Goal: Information Seeking & Learning: Learn about a topic

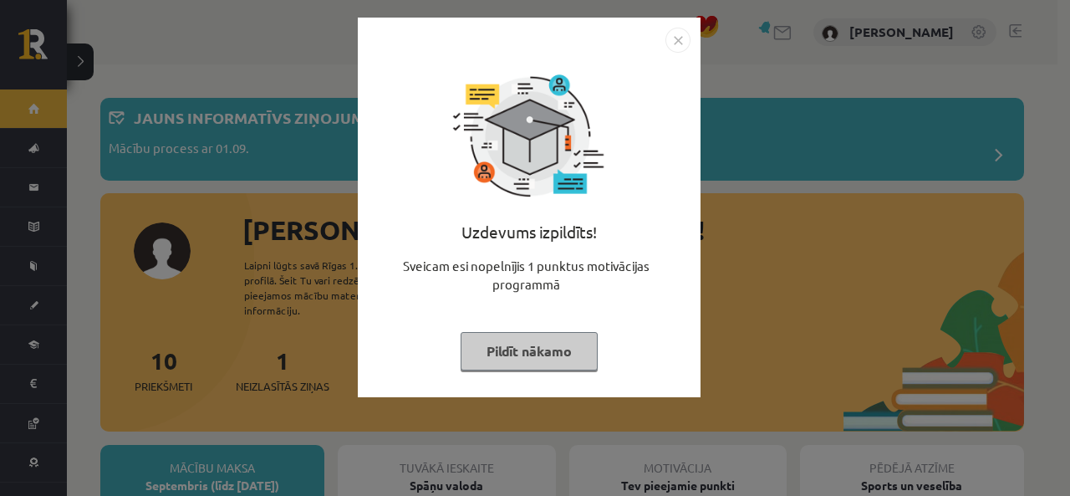
click at [679, 41] on img "Close" at bounding box center [678, 40] width 25 height 25
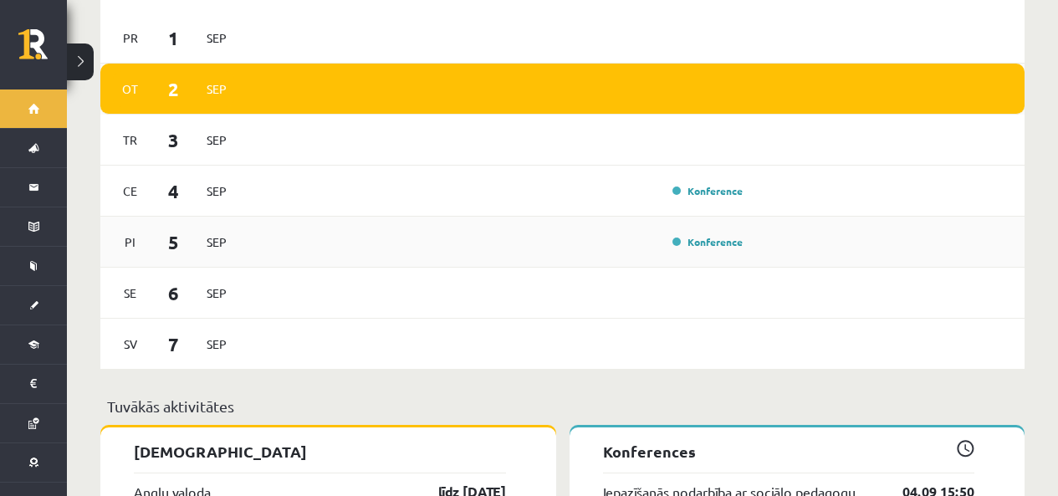
scroll to position [1171, 0]
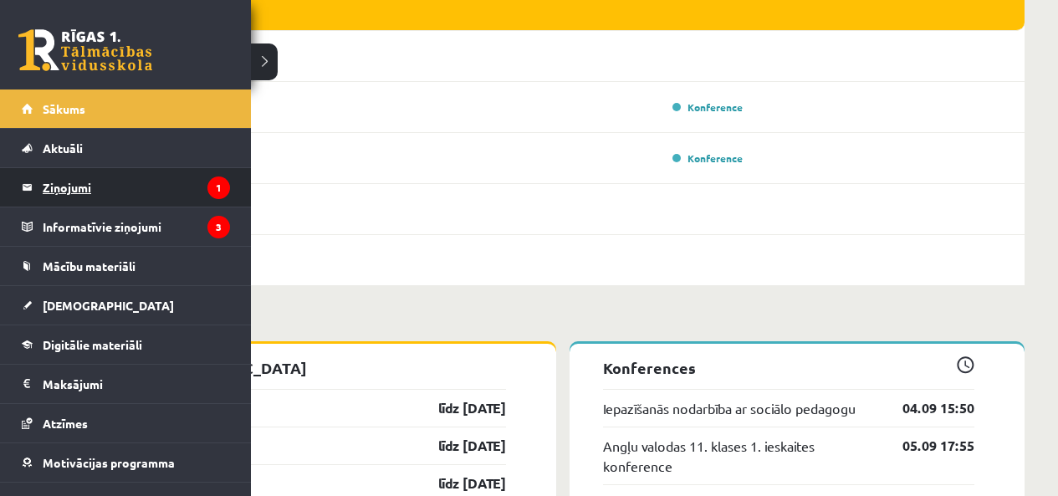
click at [72, 191] on legend "Ziņojumi 1" at bounding box center [136, 187] width 187 height 38
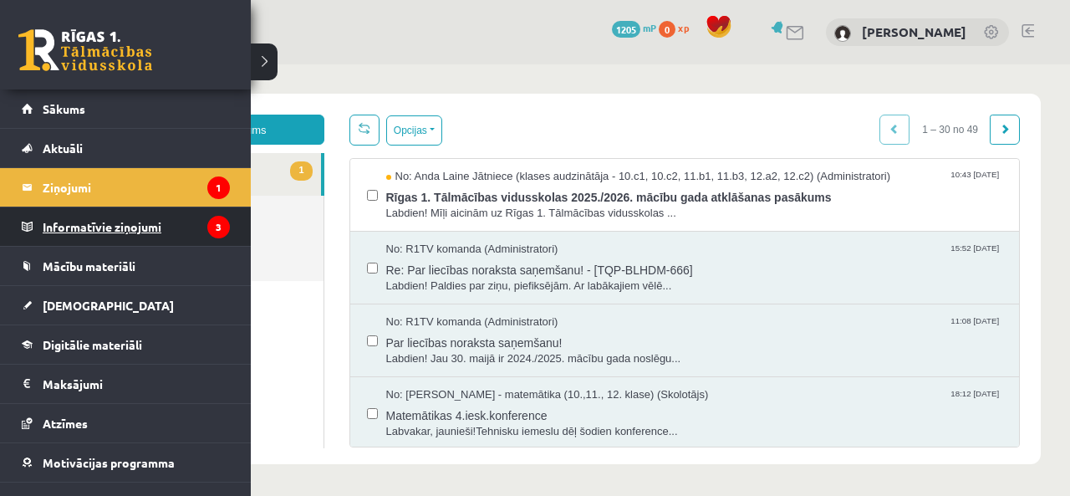
click at [64, 227] on legend "Informatīvie ziņojumi 3" at bounding box center [136, 226] width 187 height 38
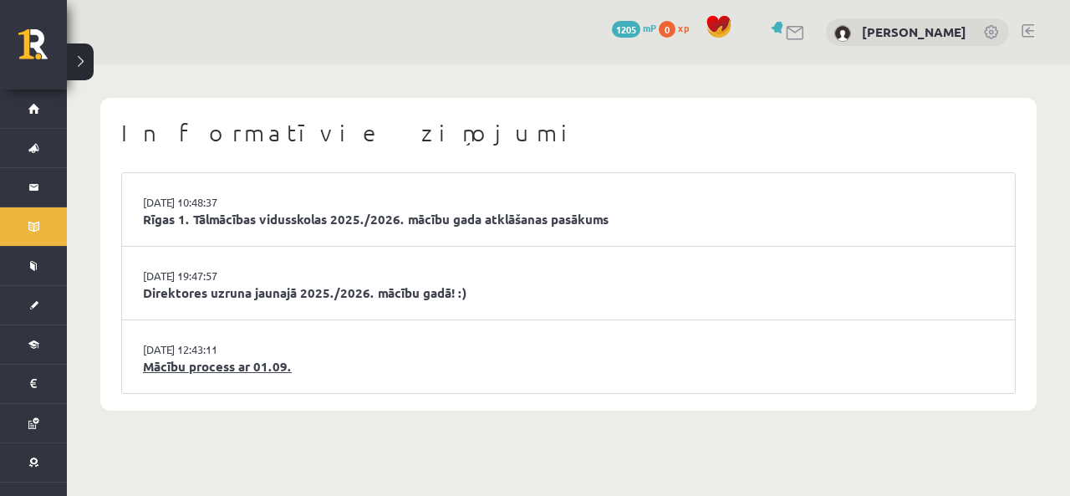
click at [255, 372] on link "Mācību process ar 01.09." at bounding box center [568, 366] width 851 height 19
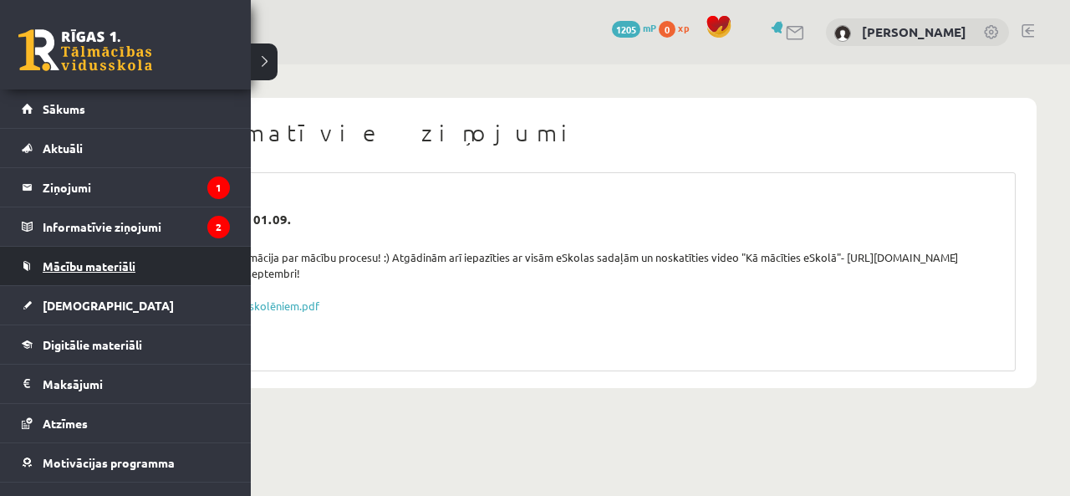
click at [89, 268] on span "Mācību materiāli" at bounding box center [89, 265] width 93 height 15
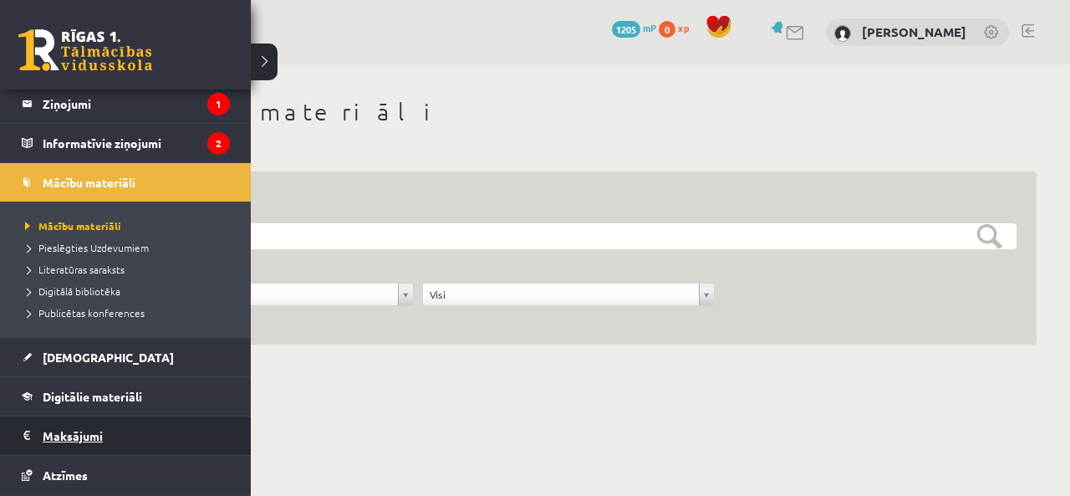
scroll to position [167, 0]
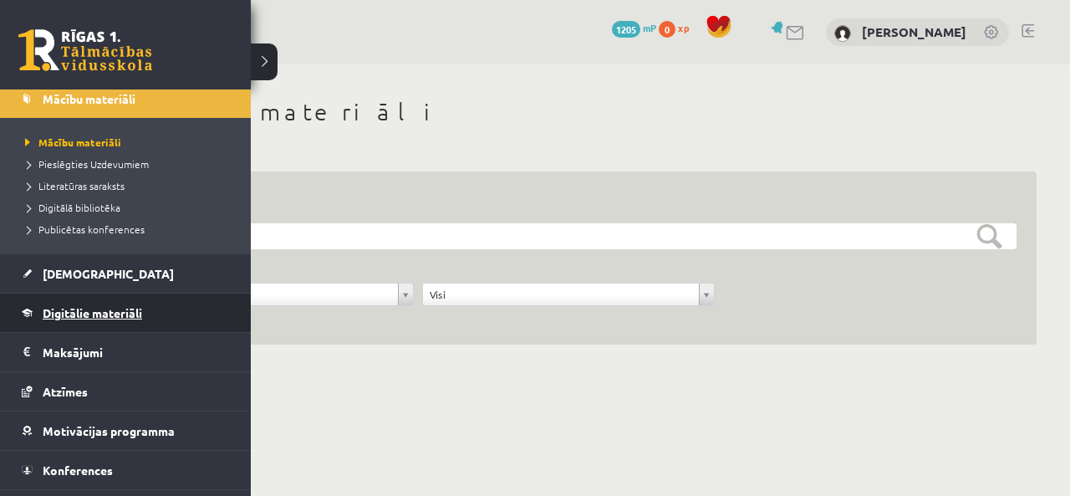
click at [96, 318] on span "Digitālie materiāli" at bounding box center [92, 312] width 99 height 15
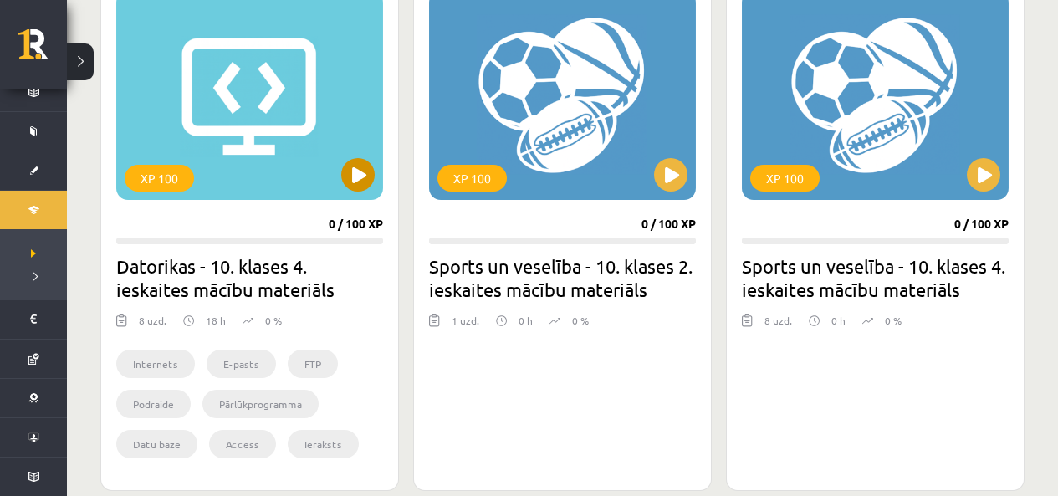
scroll to position [418, 0]
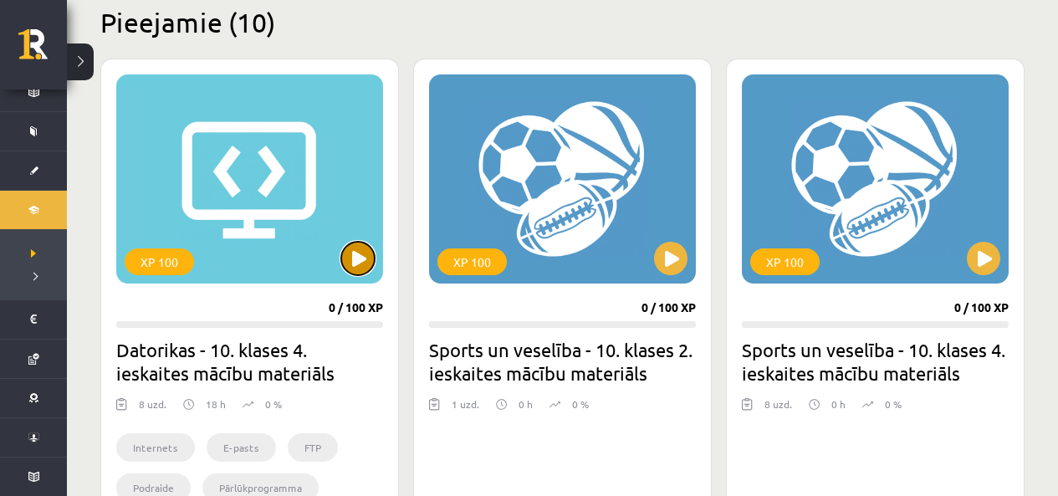
click at [352, 266] on button at bounding box center [357, 258] width 33 height 33
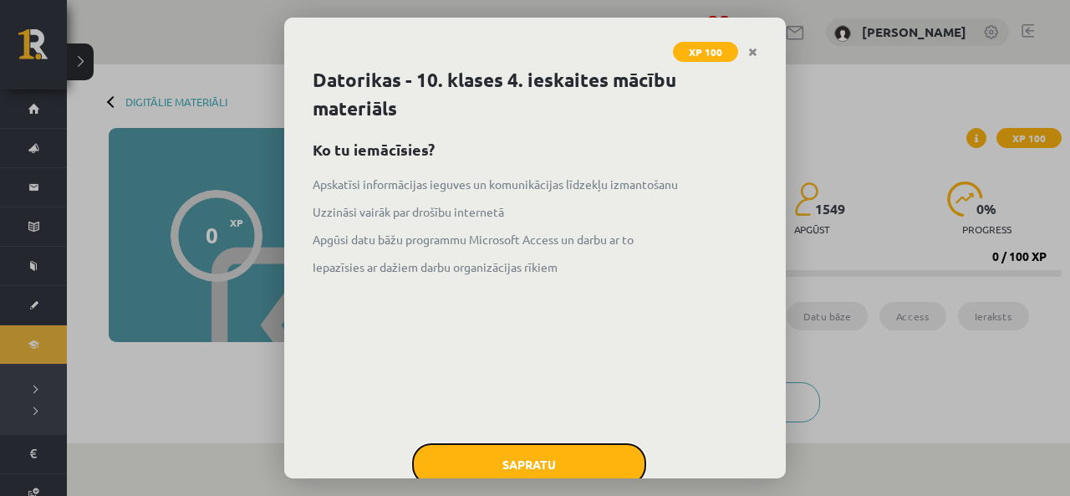
click at [532, 462] on button "Sapratu" at bounding box center [529, 464] width 234 height 42
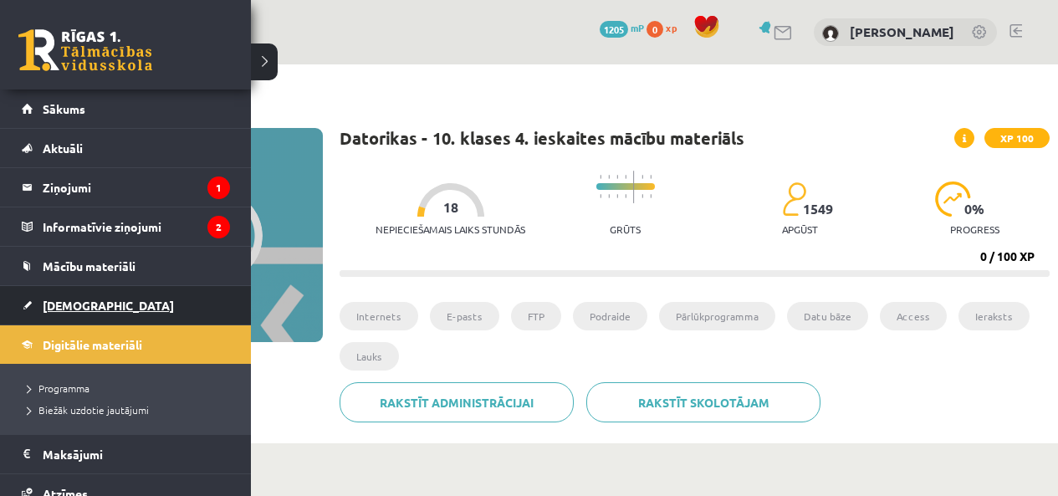
click at [55, 305] on span "[DEMOGRAPHIC_DATA]" at bounding box center [108, 305] width 131 height 15
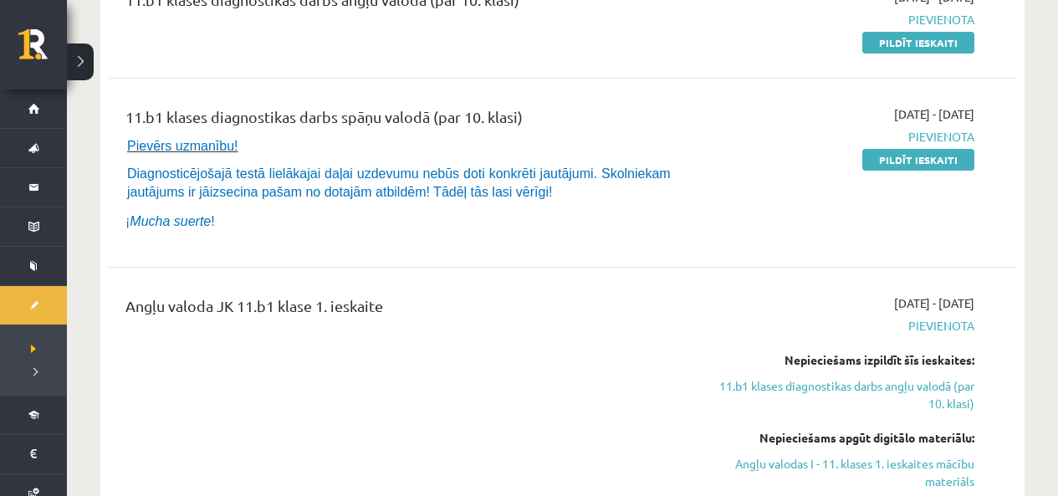
scroll to position [167, 0]
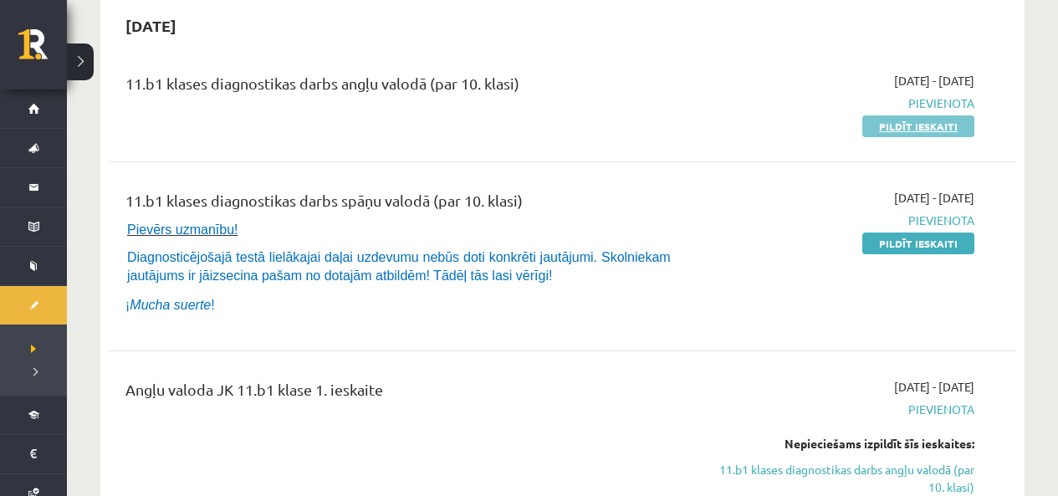
click at [900, 130] on link "Pildīt ieskaiti" at bounding box center [918, 126] width 112 height 22
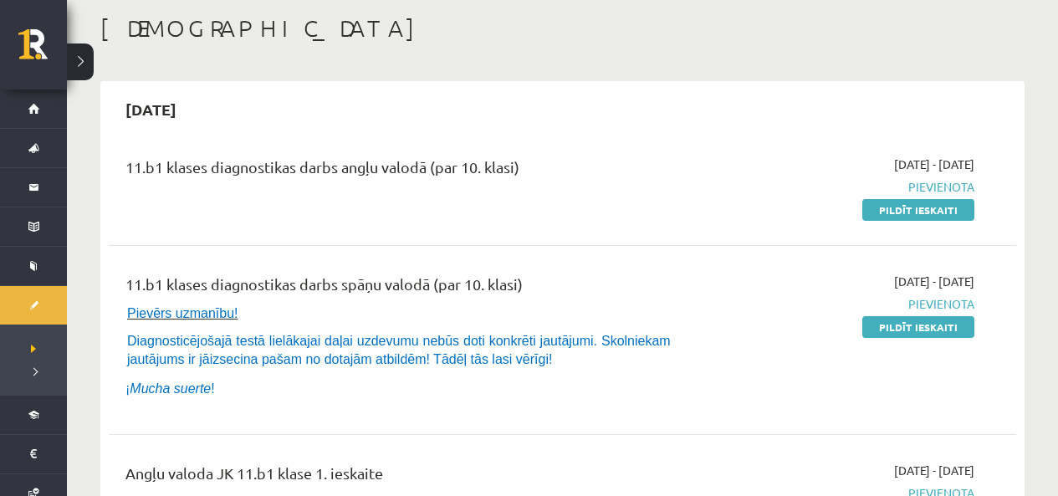
scroll to position [0, 0]
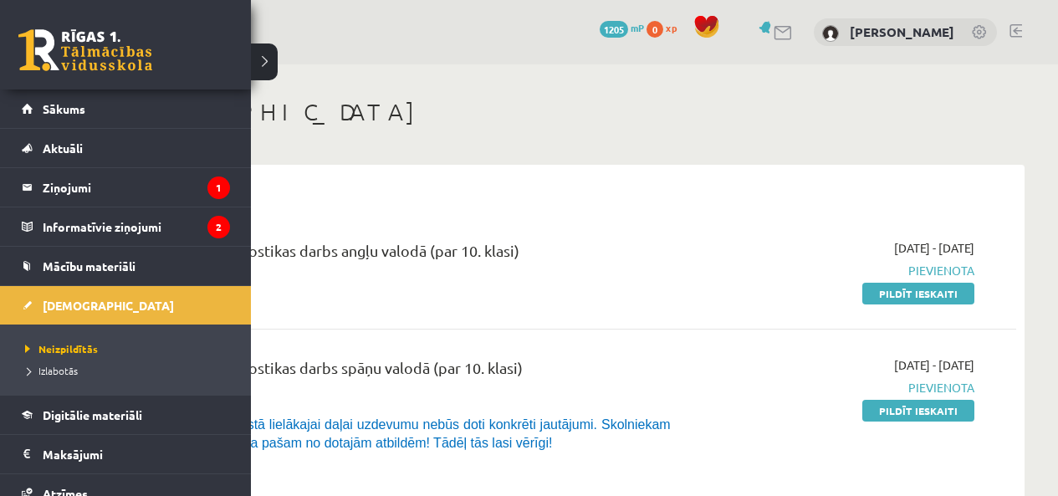
click at [35, 48] on link at bounding box center [85, 50] width 134 height 42
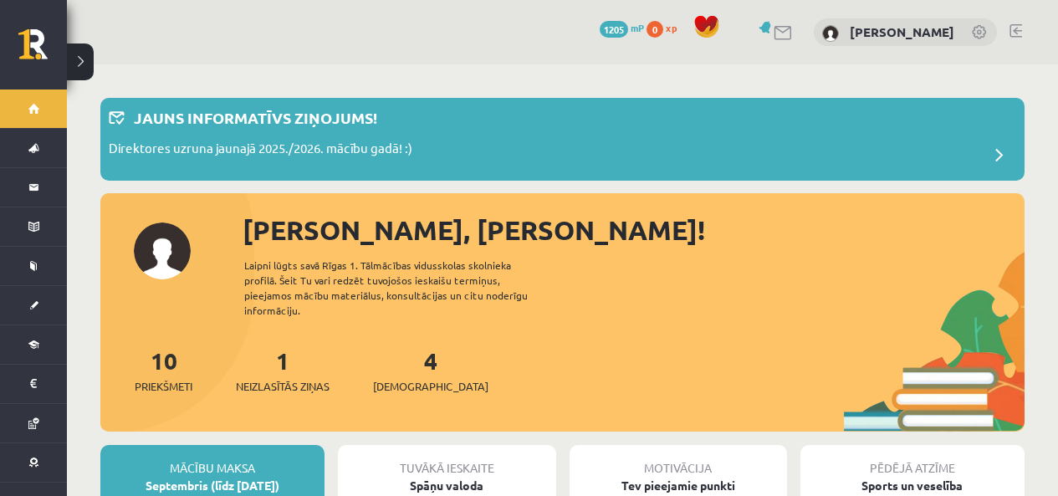
click at [981, 34] on link at bounding box center [980, 33] width 17 height 17
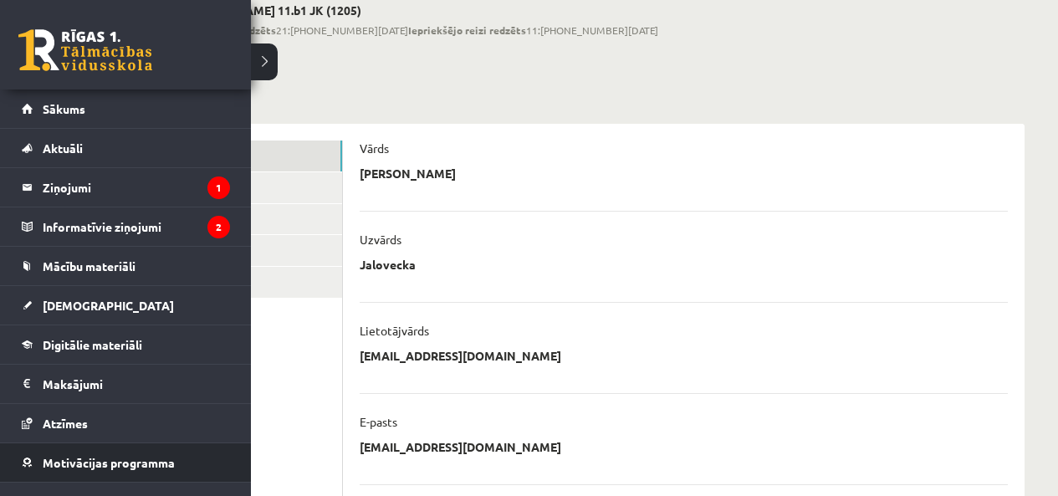
scroll to position [11, 0]
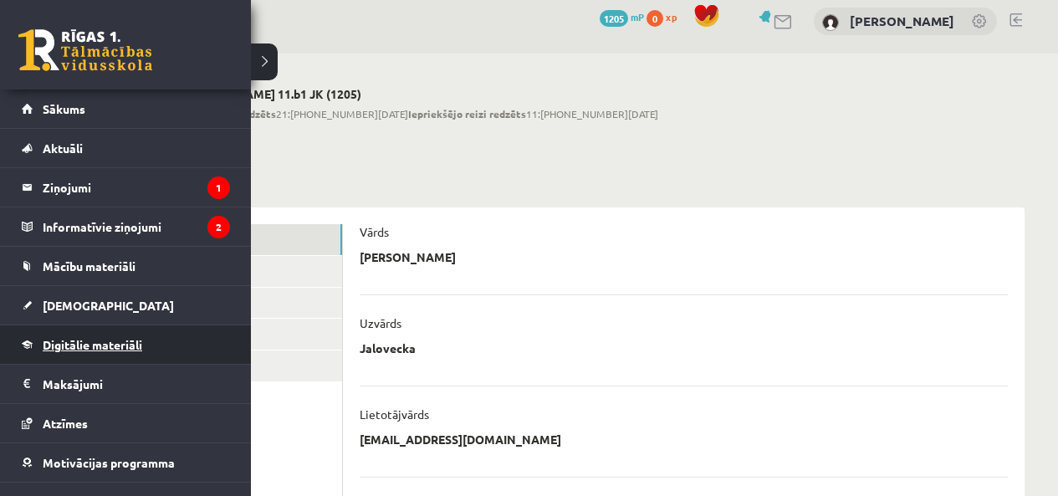
click at [91, 358] on link "Digitālie materiāli" at bounding box center [126, 344] width 208 height 38
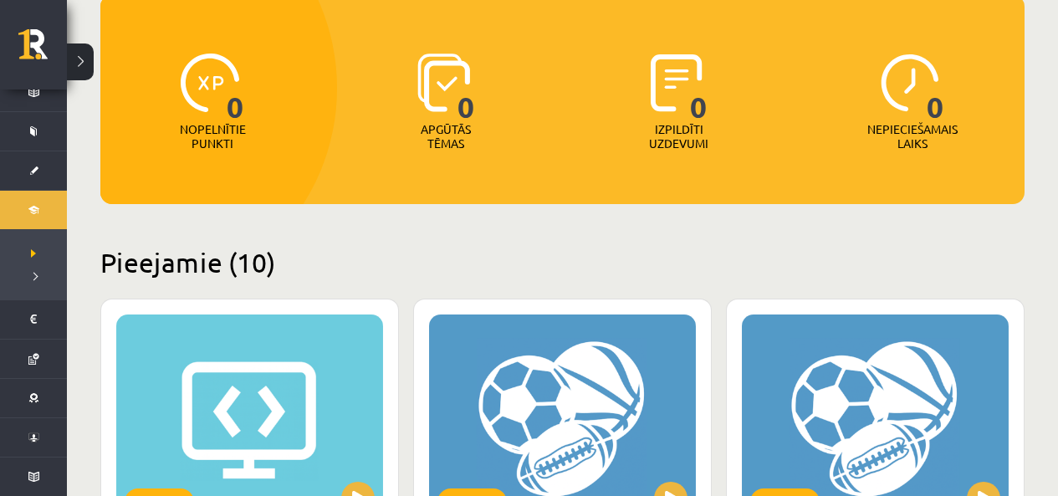
scroll to position [345, 0]
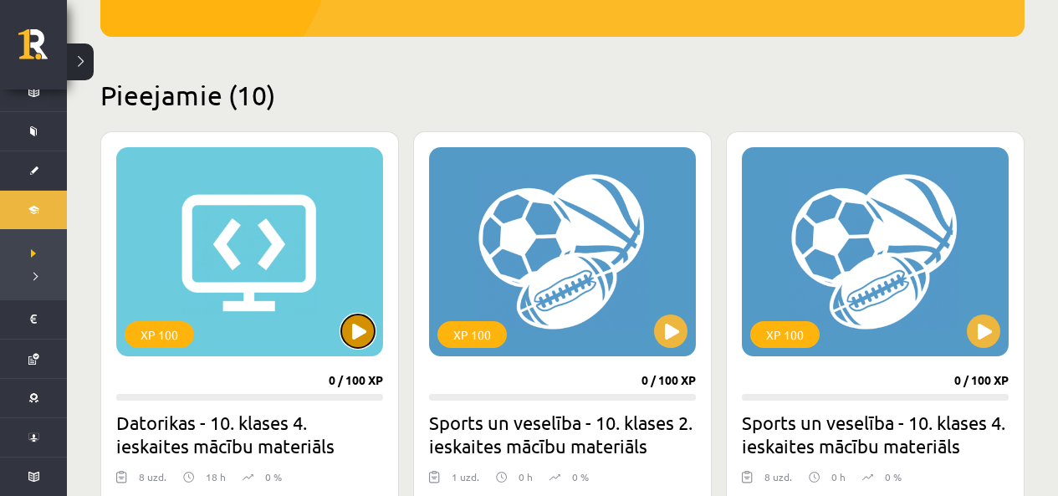
click at [358, 336] on button at bounding box center [357, 330] width 33 height 33
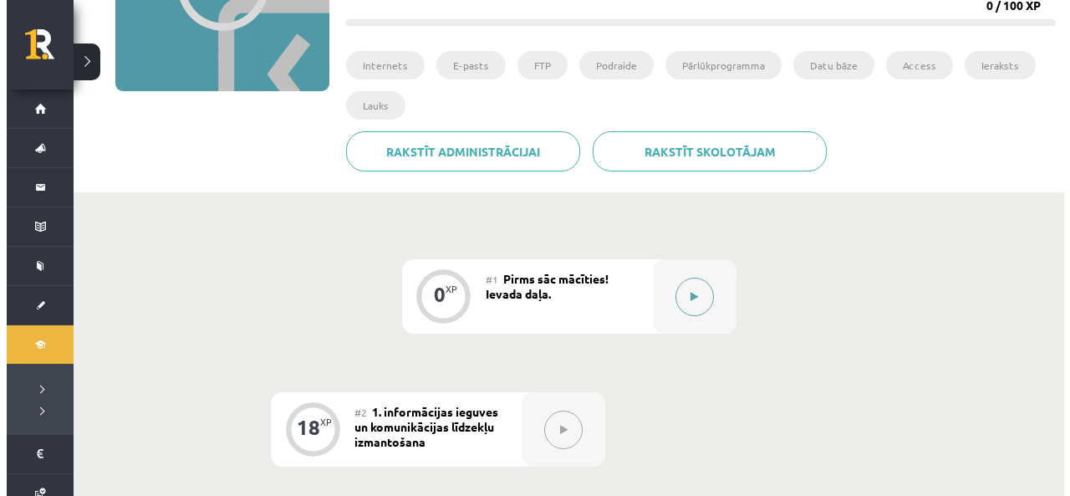
scroll to position [334, 0]
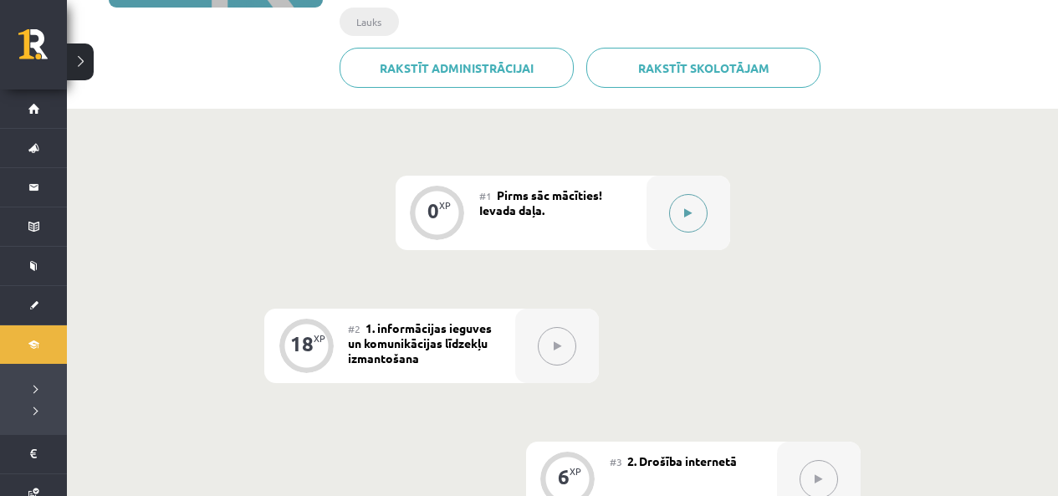
click at [681, 217] on button at bounding box center [688, 213] width 38 height 38
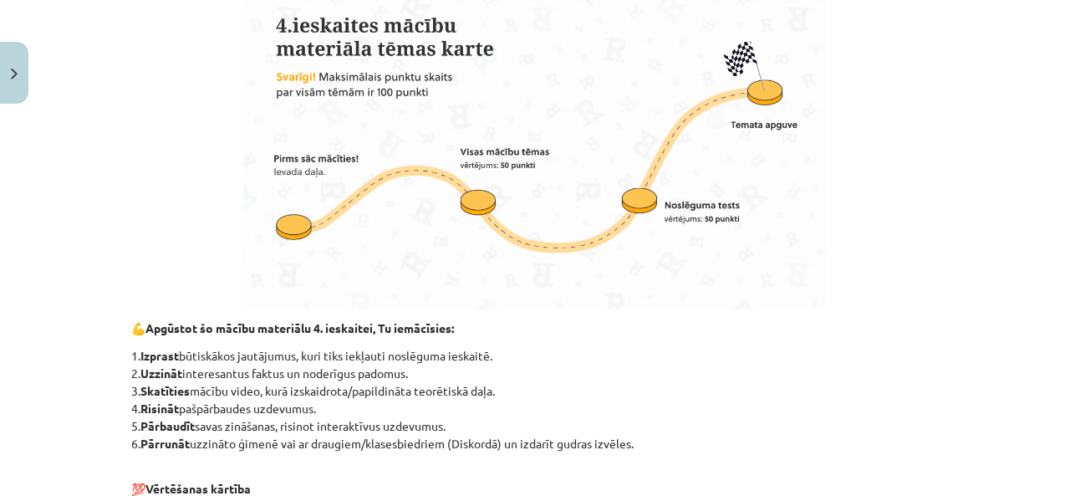
scroll to position [1110, 0]
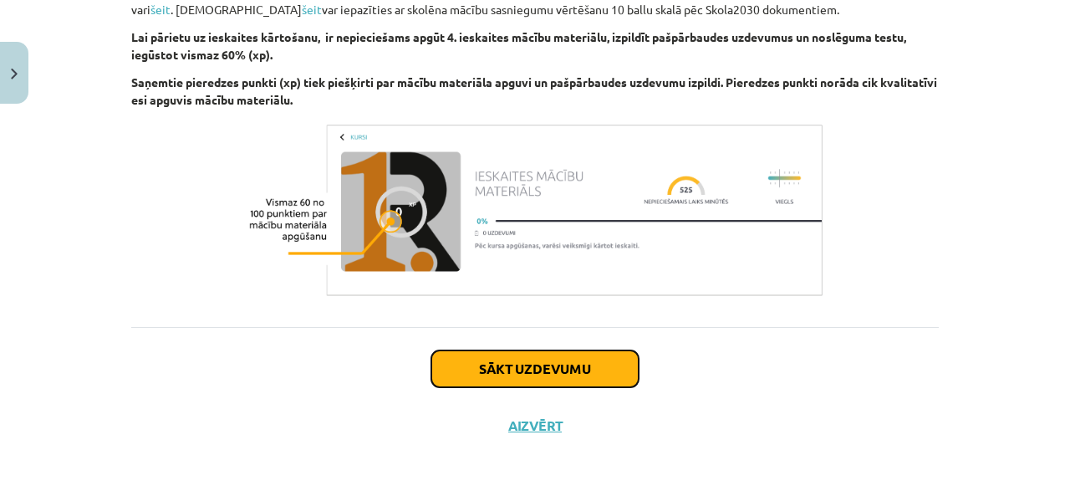
click at [531, 366] on button "Sākt uzdevumu" at bounding box center [534, 368] width 207 height 37
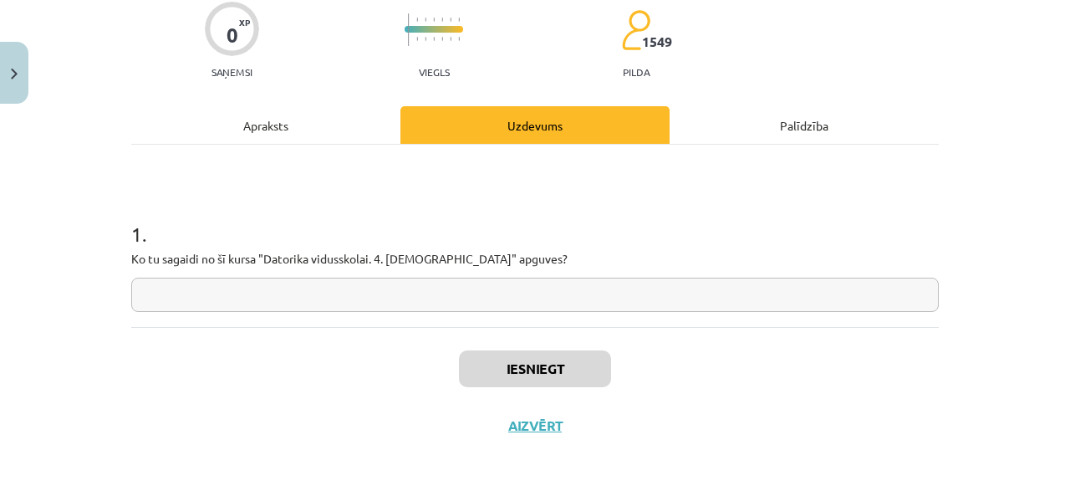
scroll to position [42, 0]
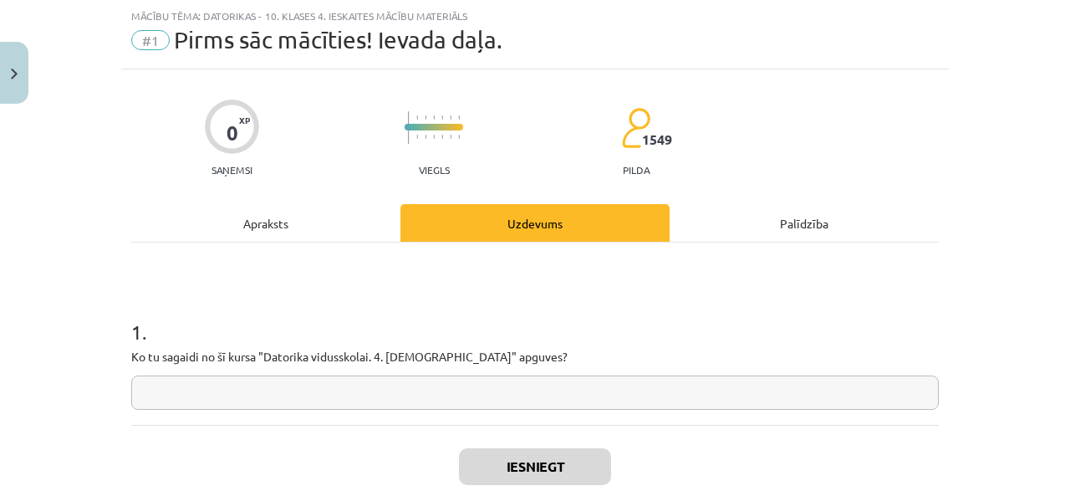
click at [191, 382] on input "text" at bounding box center [535, 392] width 808 height 34
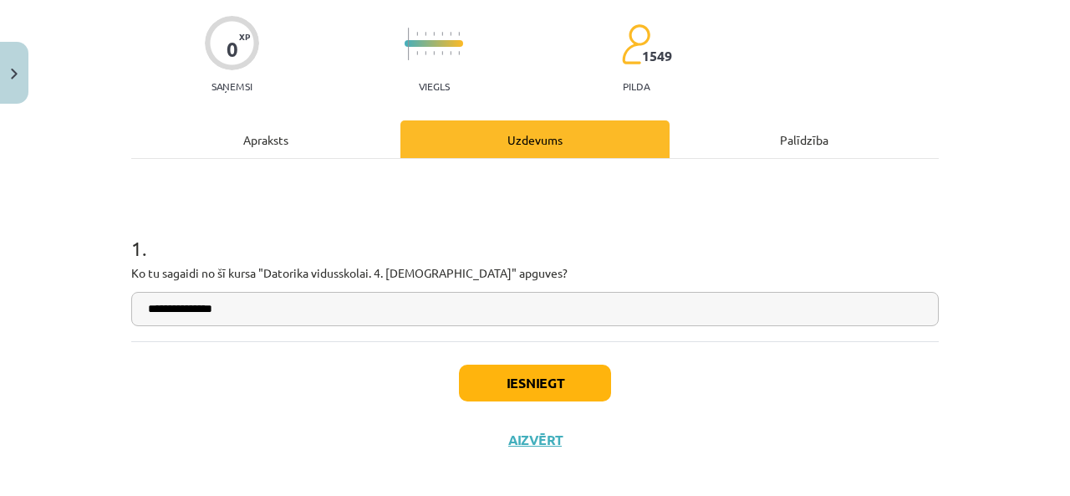
scroll to position [140, 0]
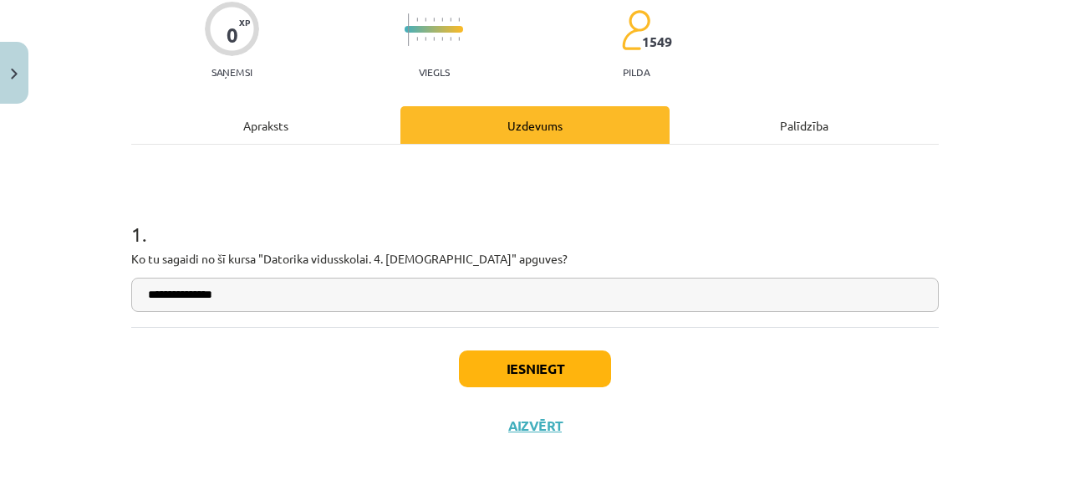
type input "**********"
click at [505, 370] on button "Iesniegt" at bounding box center [535, 368] width 152 height 37
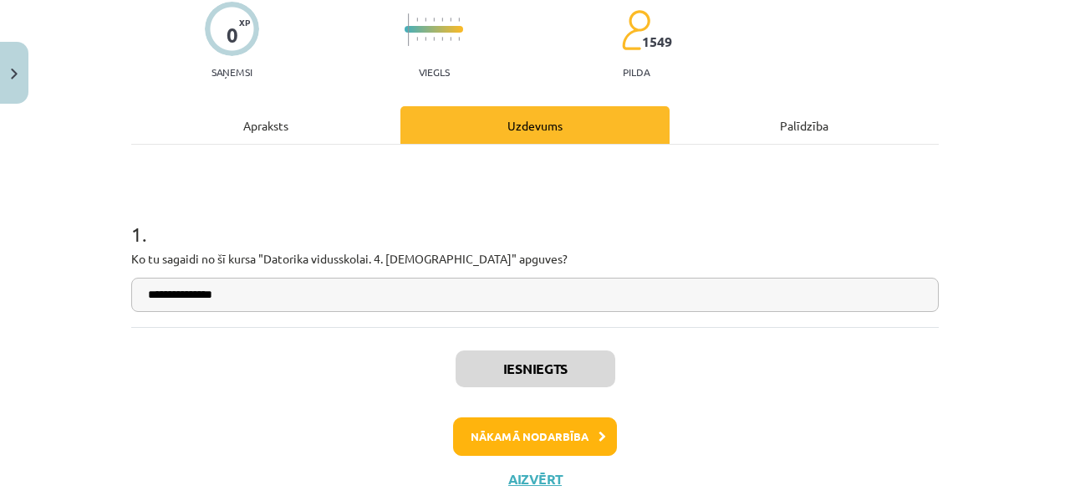
scroll to position [193, 0]
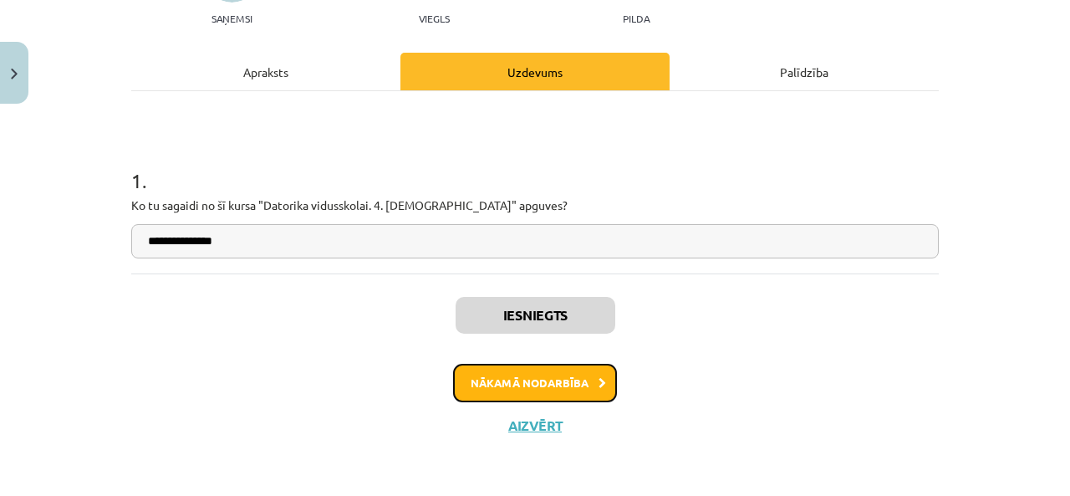
click at [502, 380] on button "Nākamā nodarbība" at bounding box center [535, 383] width 164 height 38
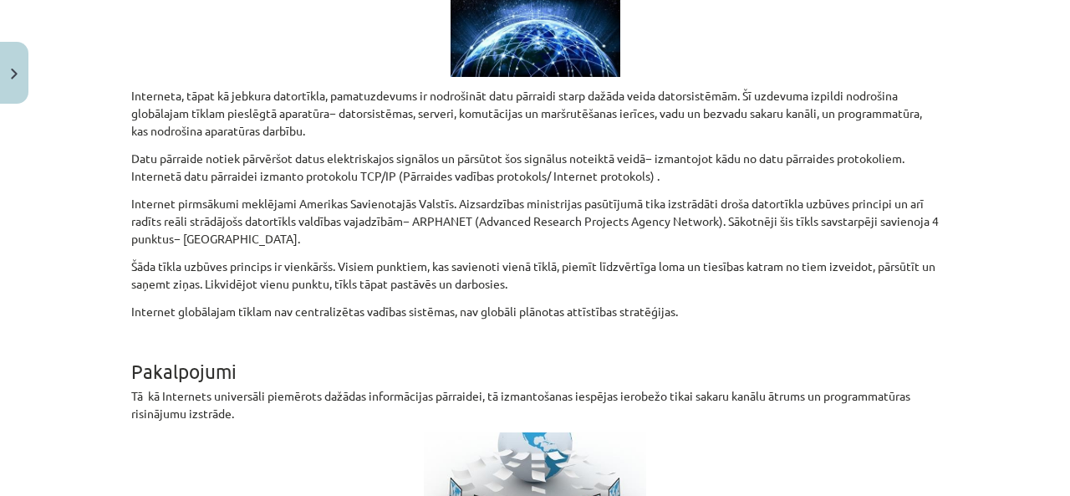
scroll to position [0, 0]
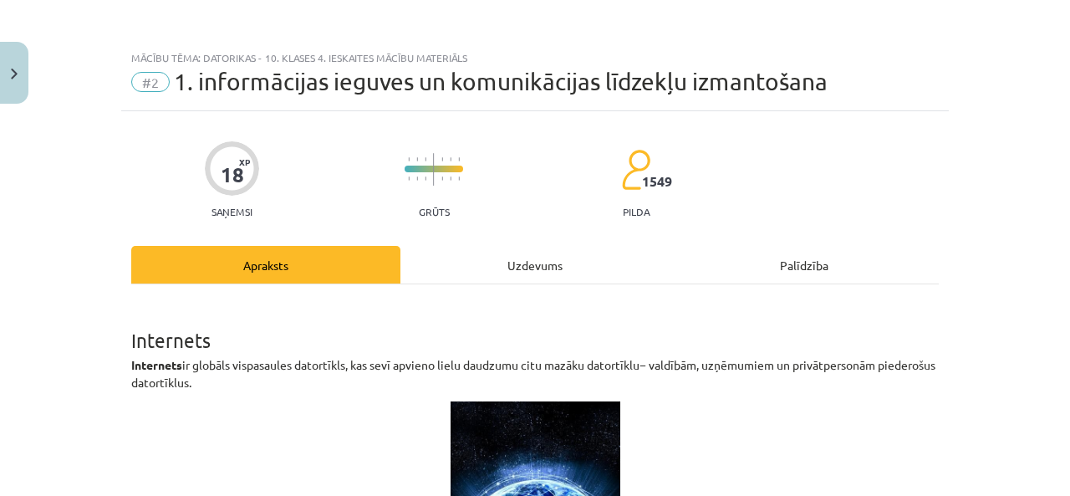
click at [502, 283] on div "Uzdevums" at bounding box center [534, 265] width 269 height 38
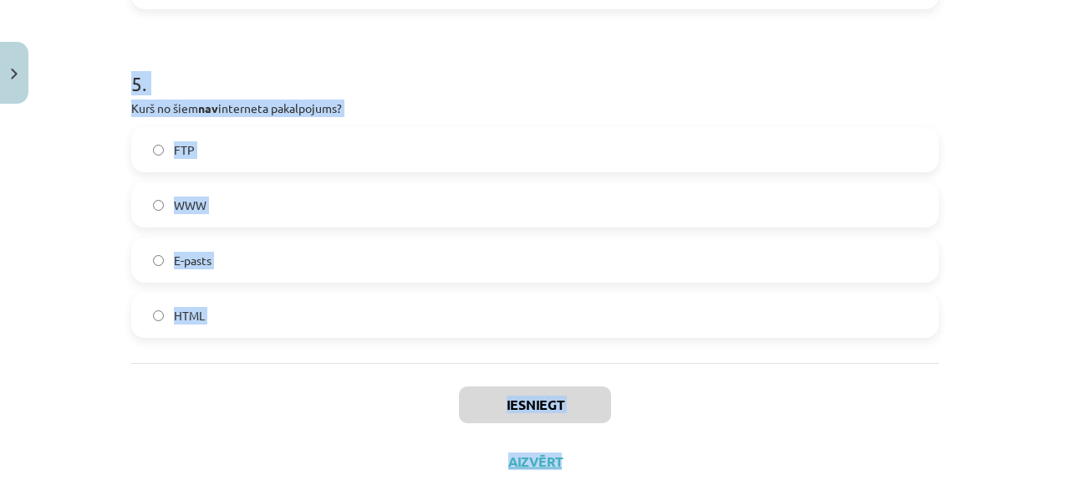
scroll to position [1640, 0]
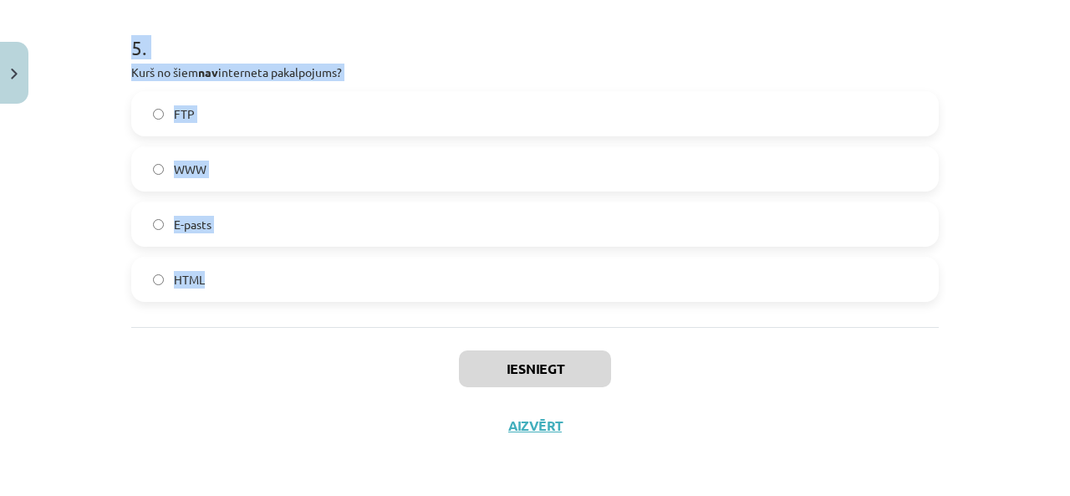
drag, startPoint x: 126, startPoint y: 180, endPoint x: 508, endPoint y: 262, distance: 390.0
click at [508, 262] on div "Mācību tēma: Datorikas - 10. klases 4. ieskaites mācību materiāls #2 1. informā…" at bounding box center [535, 248] width 1070 height 496
copy form "FTP ir: E-pastu pārsūtīšanas protokols Datņu pārsūtīšanas protokols Diagrammu p…"
click at [33, 212] on div "Mācību tēma: Datorikas - 10. klases 4. ieskaites mācību materiāls #2 1. informā…" at bounding box center [535, 248] width 1070 height 496
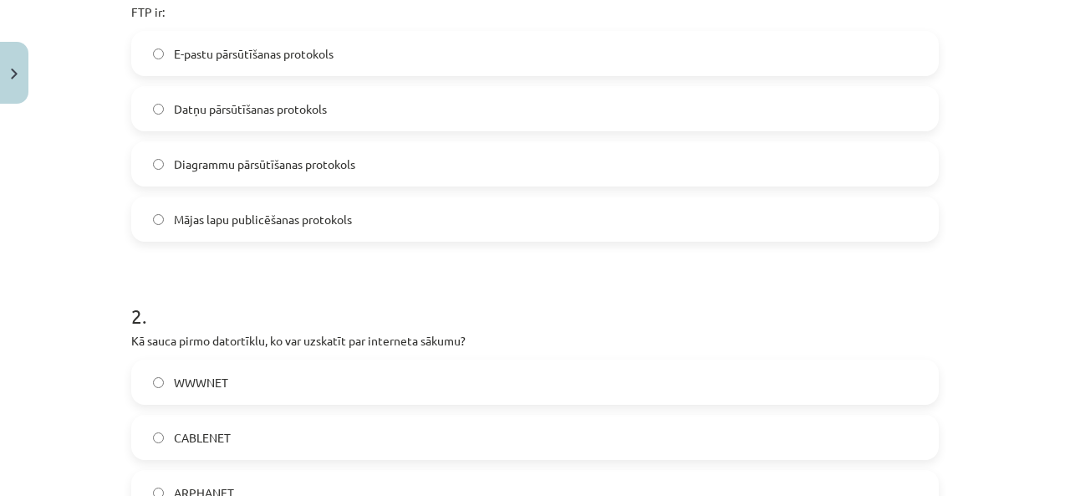
scroll to position [303, 0]
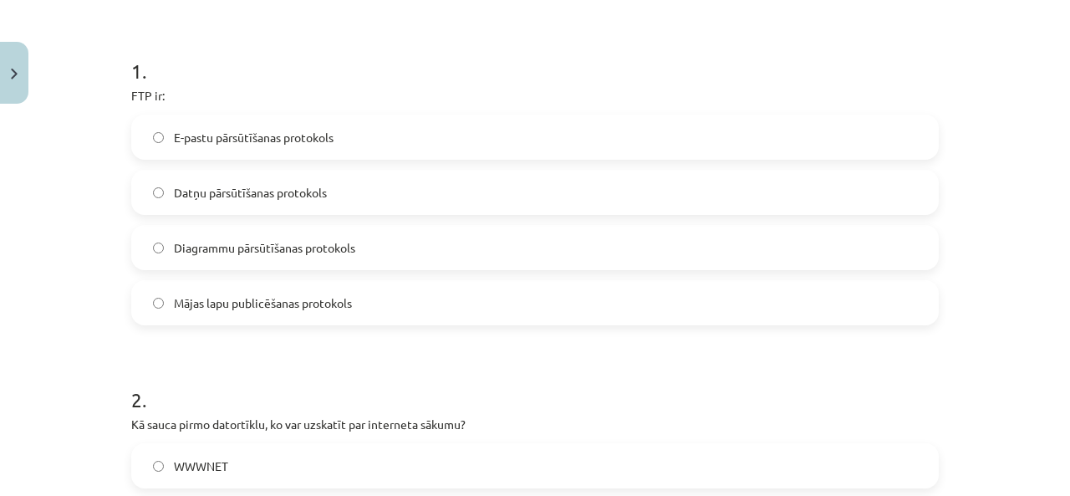
click at [314, 186] on span "Datņu pārsūtīšanas protokols" at bounding box center [250, 193] width 153 height 18
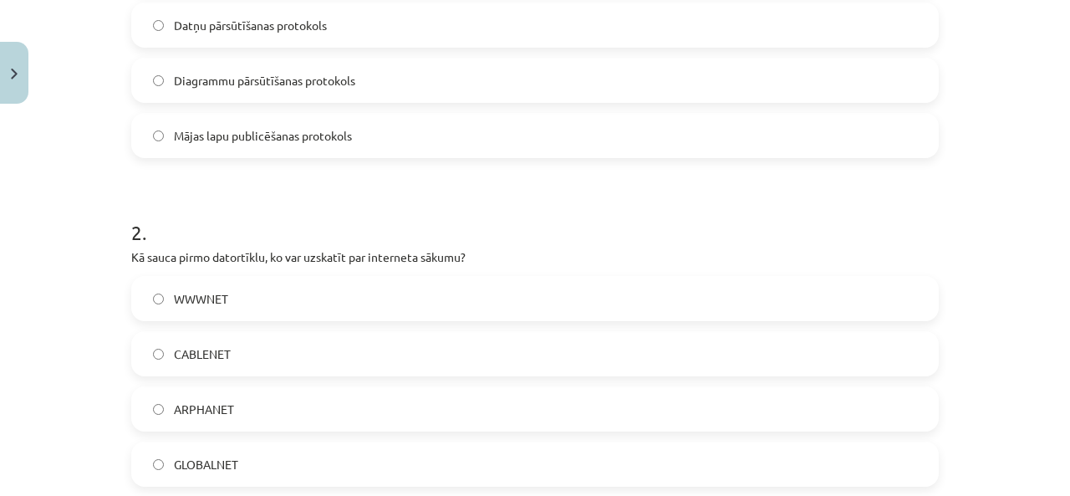
scroll to position [637, 0]
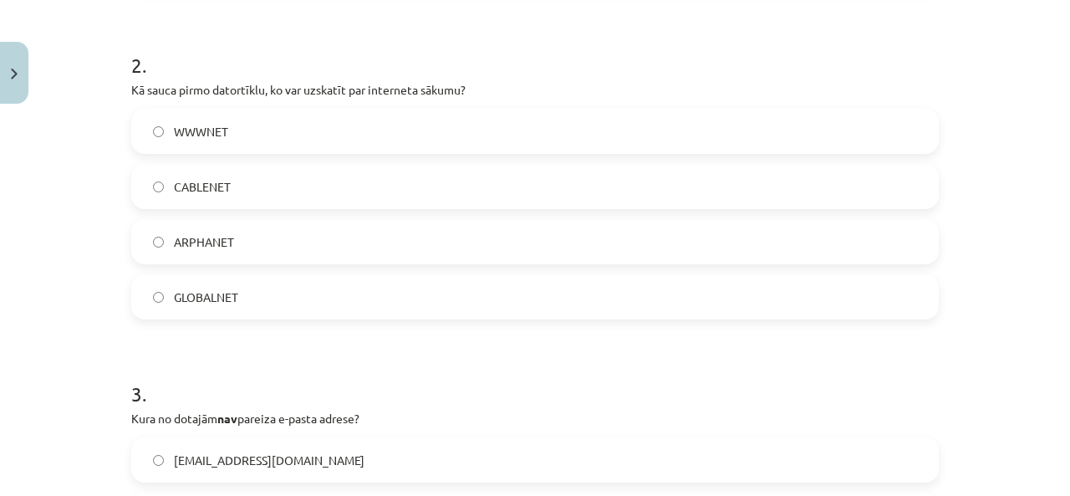
click at [246, 244] on label "ARPHANET" at bounding box center [535, 242] width 804 height 42
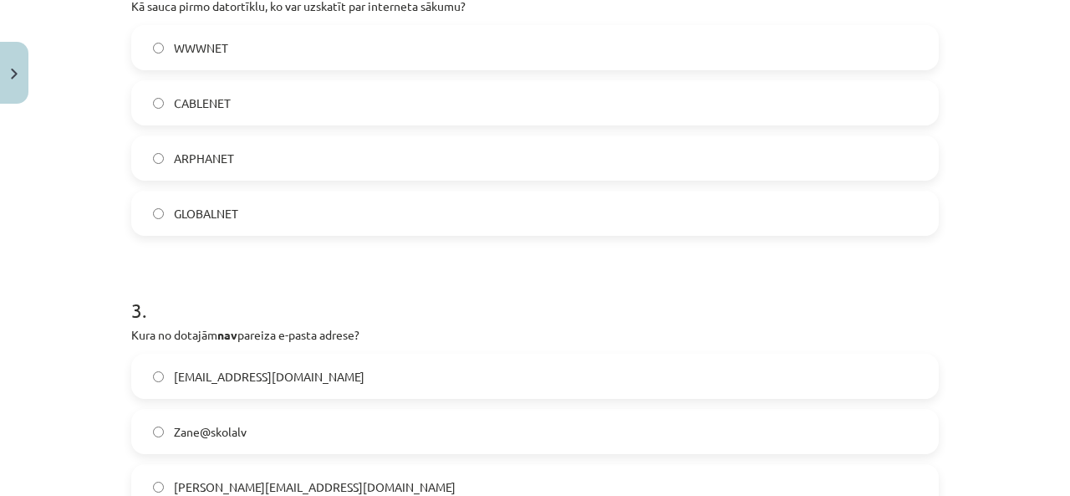
scroll to position [888, 0]
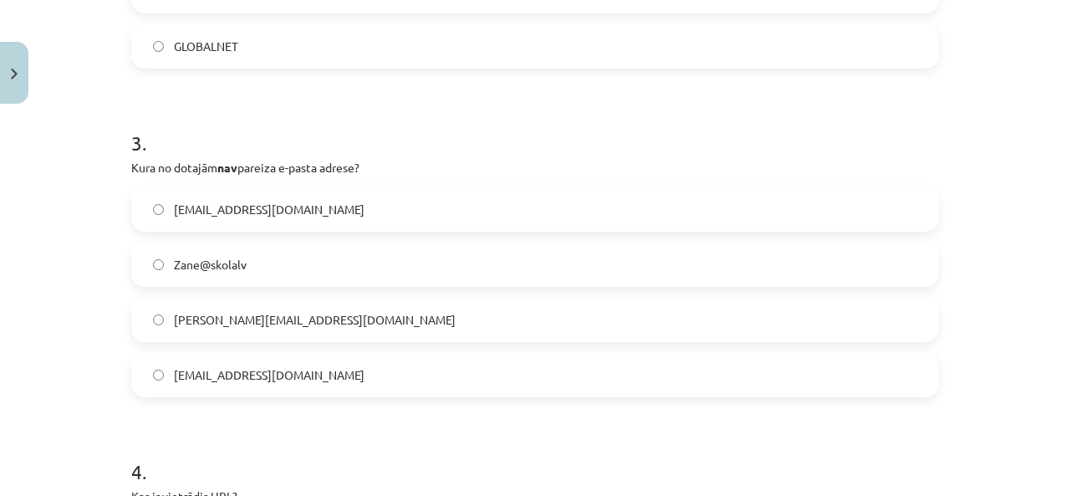
click at [237, 274] on label "Zane@skolalv" at bounding box center [535, 264] width 804 height 42
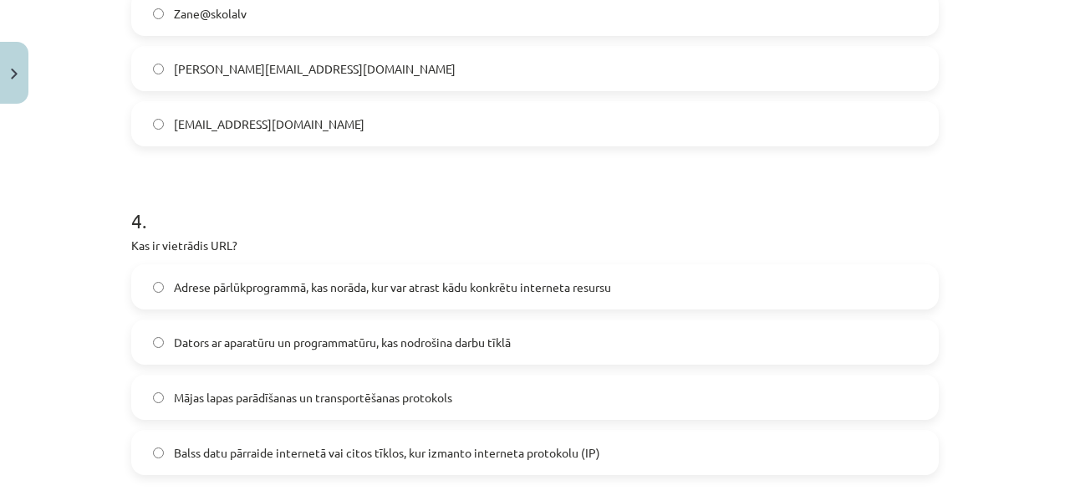
scroll to position [1222, 0]
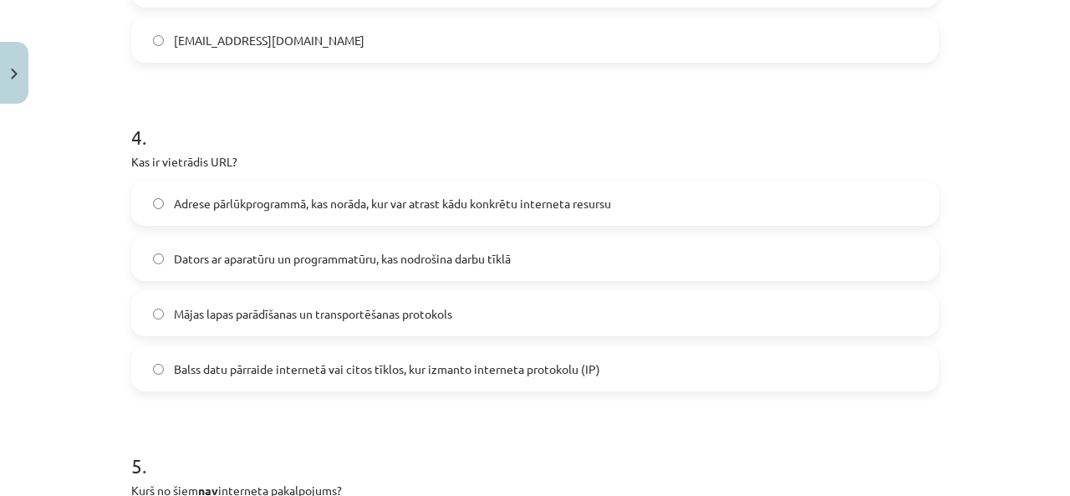
click at [232, 207] on span "Adrese pārlūkprogrammā, kas norāda, kur var atrast kādu konkrētu interneta resu…" at bounding box center [392, 204] width 437 height 18
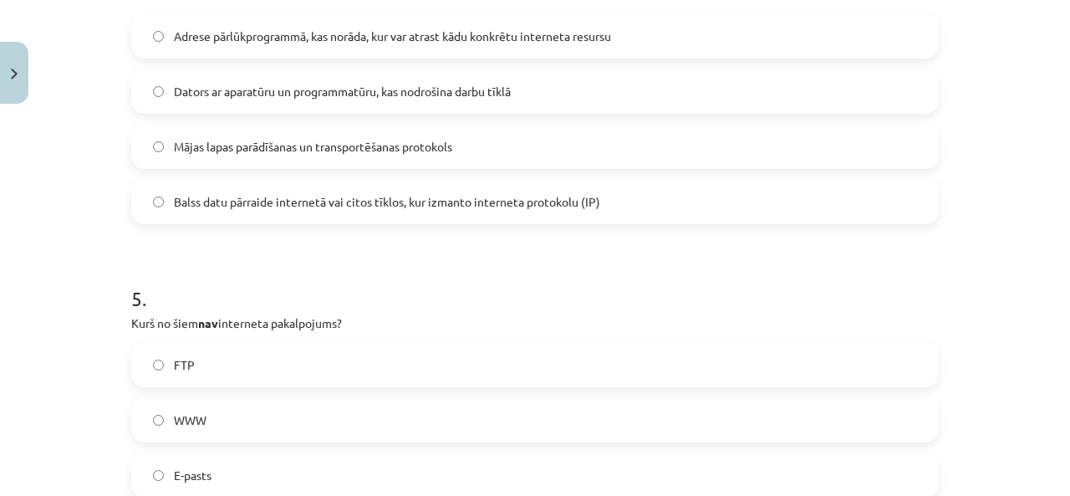
scroll to position [1557, 0]
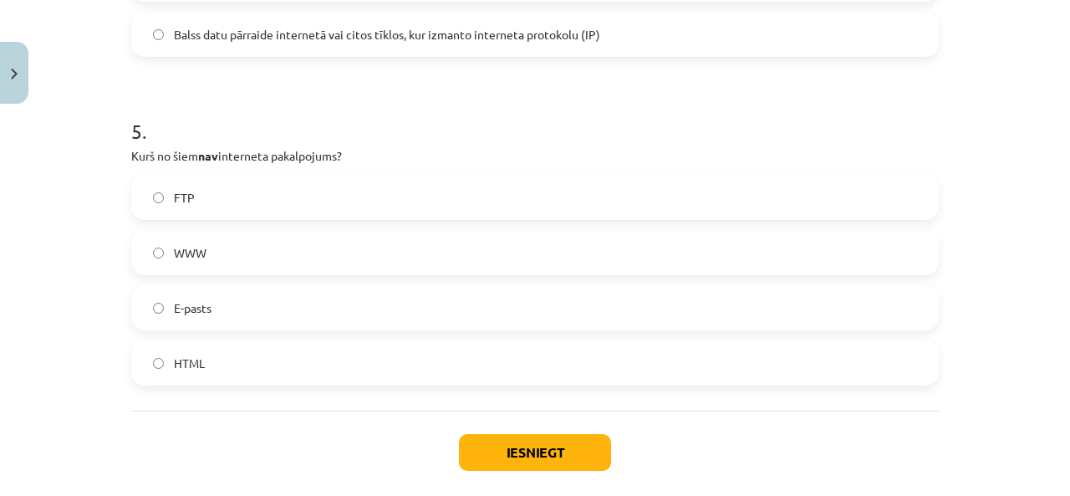
click at [304, 350] on label "HTML" at bounding box center [535, 363] width 804 height 42
click at [487, 459] on button "Iesniegt" at bounding box center [535, 452] width 152 height 37
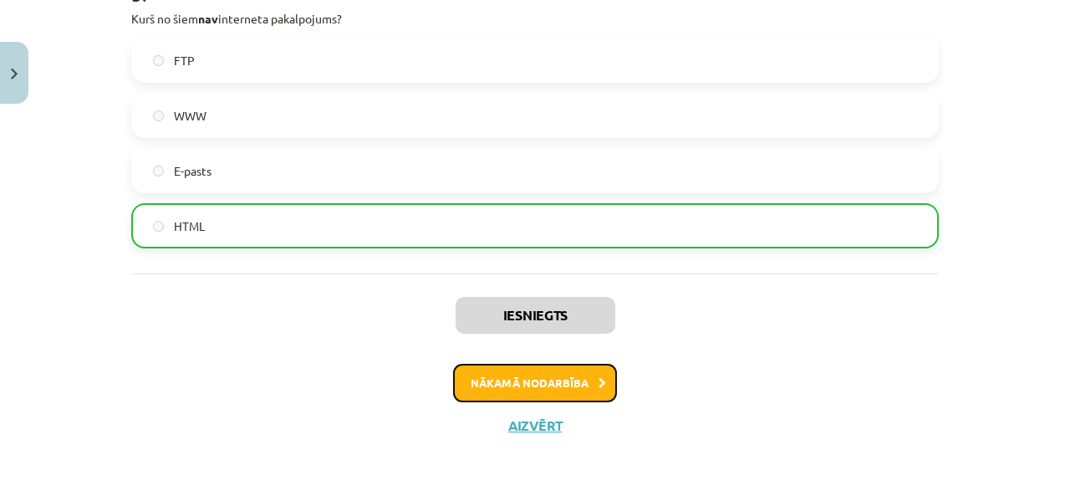
click at [552, 375] on button "Nākamā nodarbība" at bounding box center [535, 383] width 164 height 38
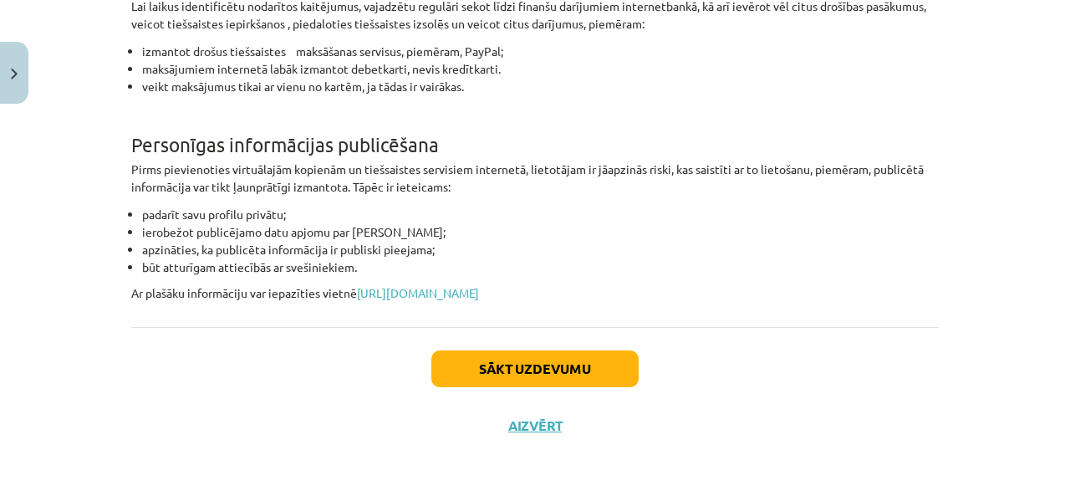
scroll to position [42, 0]
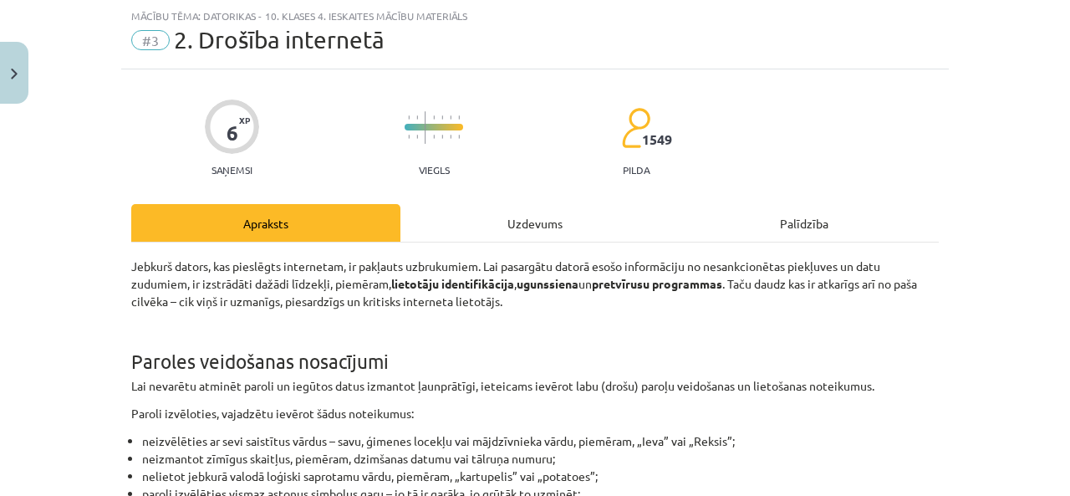
click at [497, 234] on div "Uzdevums" at bounding box center [534, 223] width 269 height 38
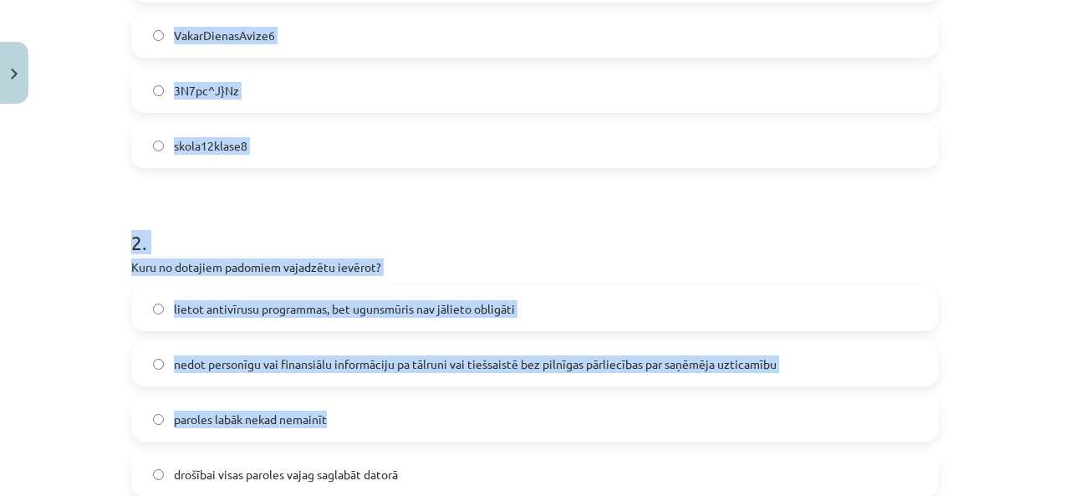
scroll to position [543, 0]
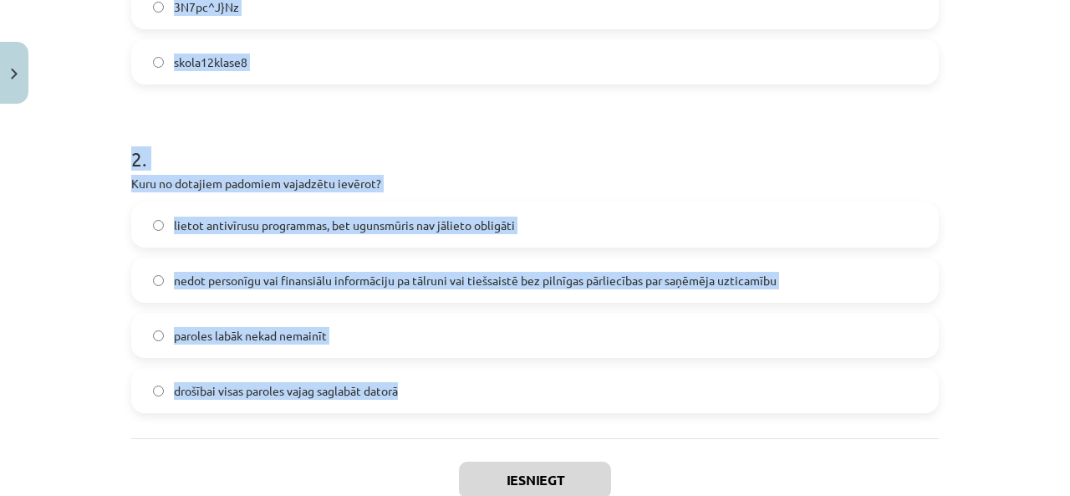
drag, startPoint x: 125, startPoint y: 270, endPoint x: 446, endPoint y: 390, distance: 342.9
click at [446, 390] on form "1 . Kura no šīm parolēm ir drošākā? lieldienuzakisirlabs VakarDienasAvize6 3N7p…" at bounding box center [535, 101] width 808 height 624
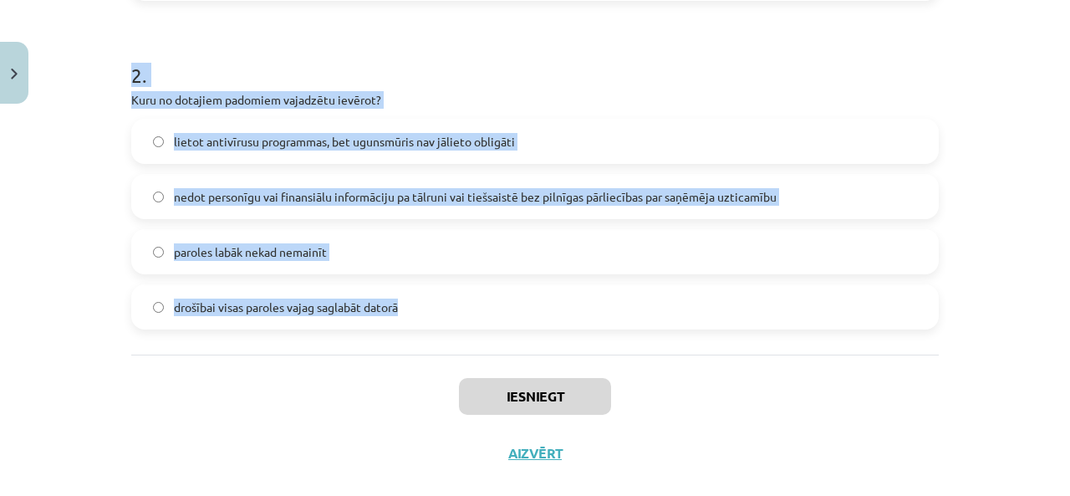
copy form "Kura no šīm parolēm ir drošākā? lieldienuzakisirlabs VakarDienasAvize6 3N7pc^J}…"
click at [15, 264] on div "Mācību tēma: Datorikas - 10. klases 4. ieskaites mācību materiāls #3 2. Drošība…" at bounding box center [535, 248] width 1070 height 496
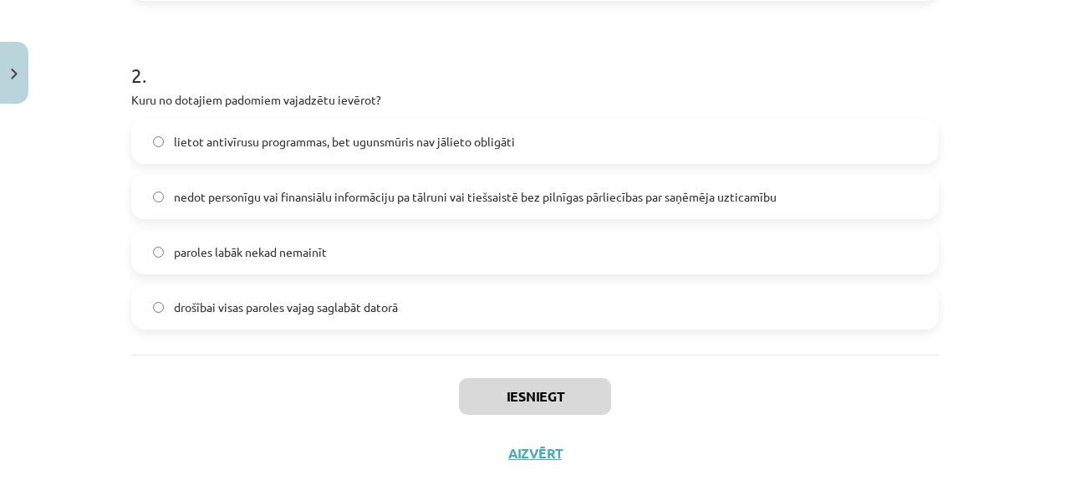
drag, startPoint x: 184, startPoint y: 196, endPoint x: 215, endPoint y: 180, distance: 34.8
click at [184, 195] on span "nedot personīgu vai finansiālu informāciju pa tālruni vai tiešsaistē bez pilnīg…" at bounding box center [475, 197] width 603 height 18
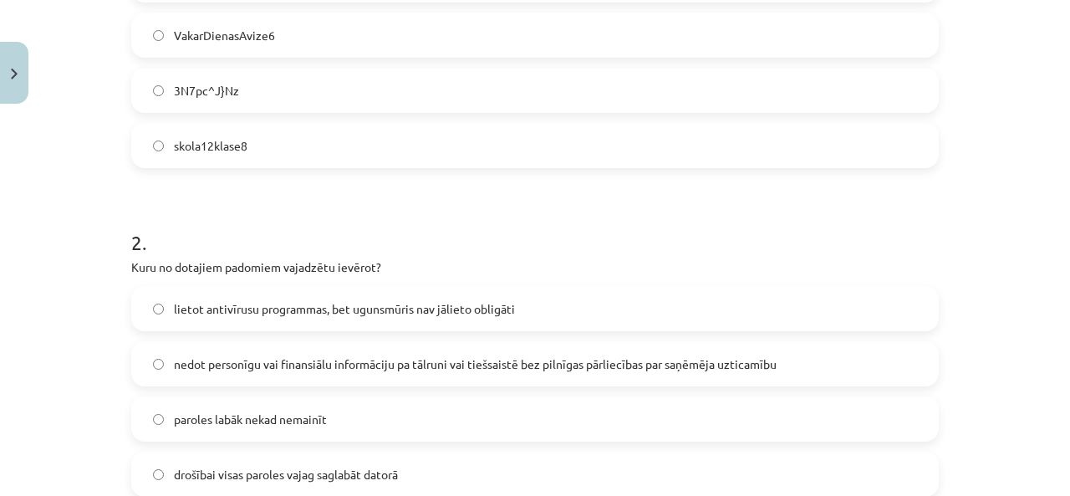
scroll to position [376, 0]
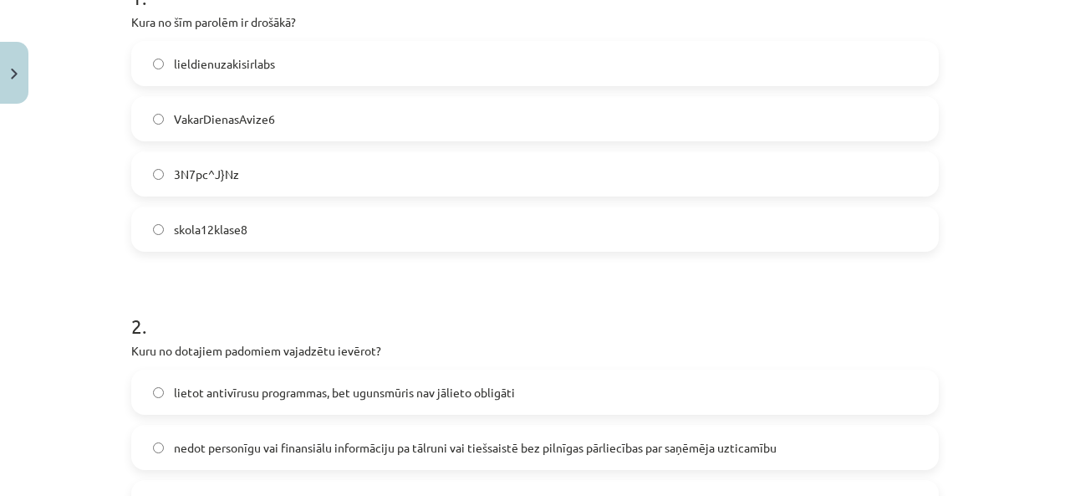
click at [223, 166] on span "3N7pc^J}Nz" at bounding box center [206, 175] width 65 height 18
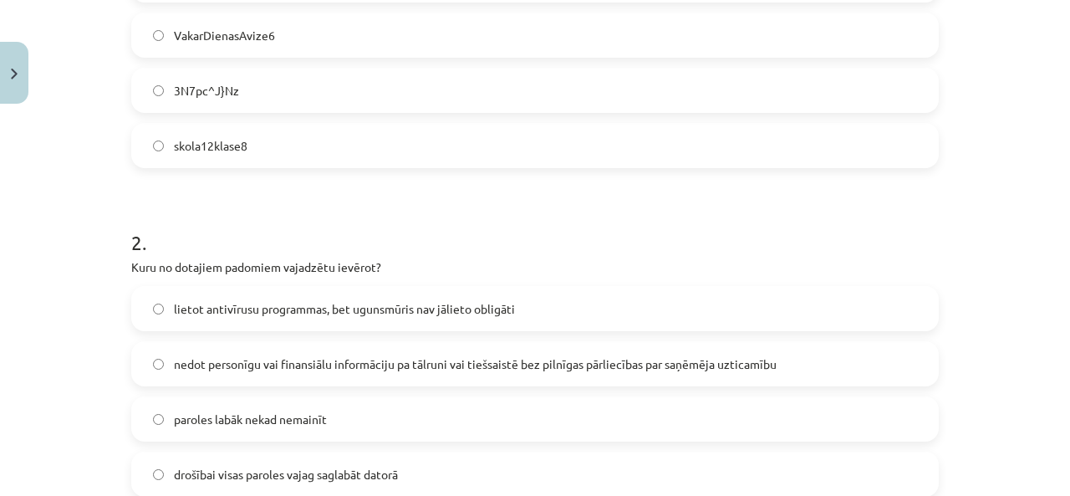
scroll to position [655, 0]
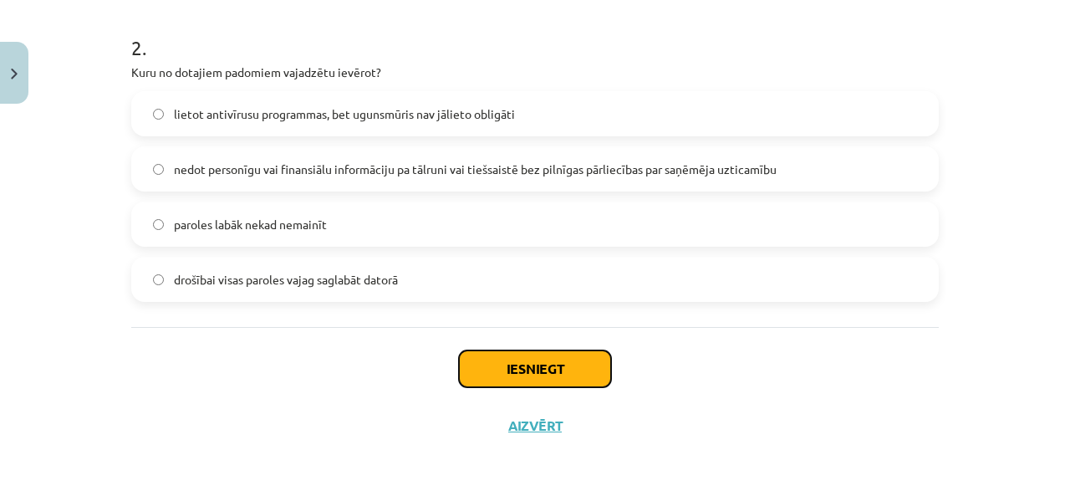
click at [520, 360] on button "Iesniegt" at bounding box center [535, 368] width 152 height 37
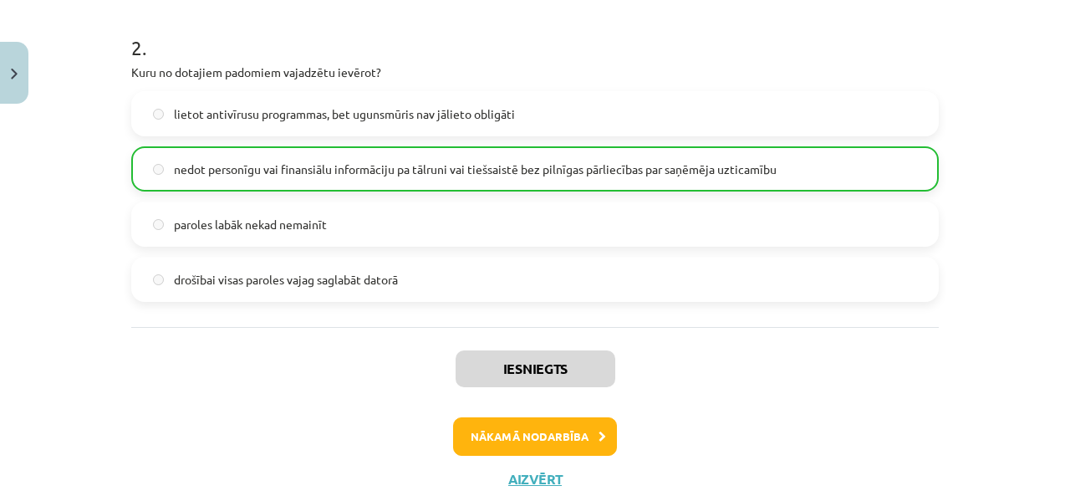
scroll to position [708, 0]
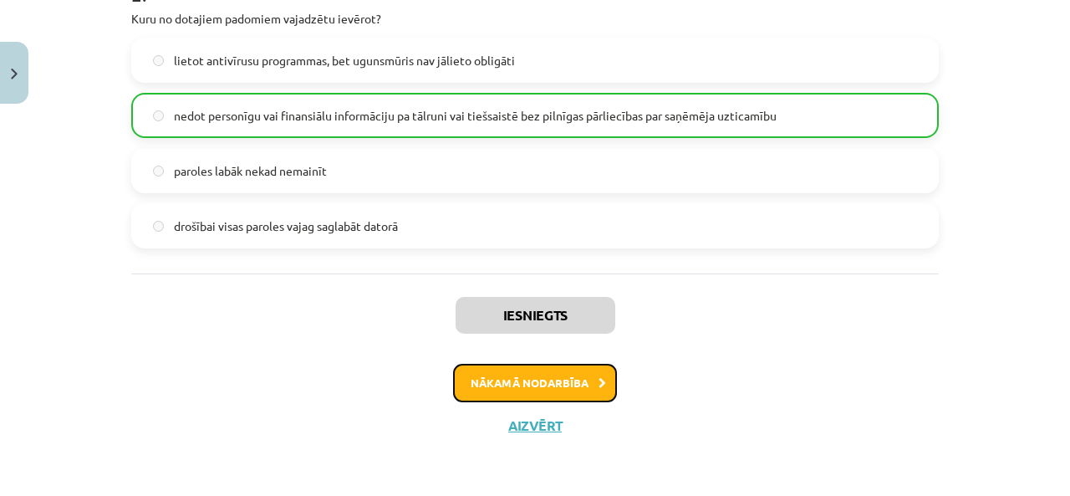
click at [549, 385] on button "Nākamā nodarbība" at bounding box center [535, 383] width 164 height 38
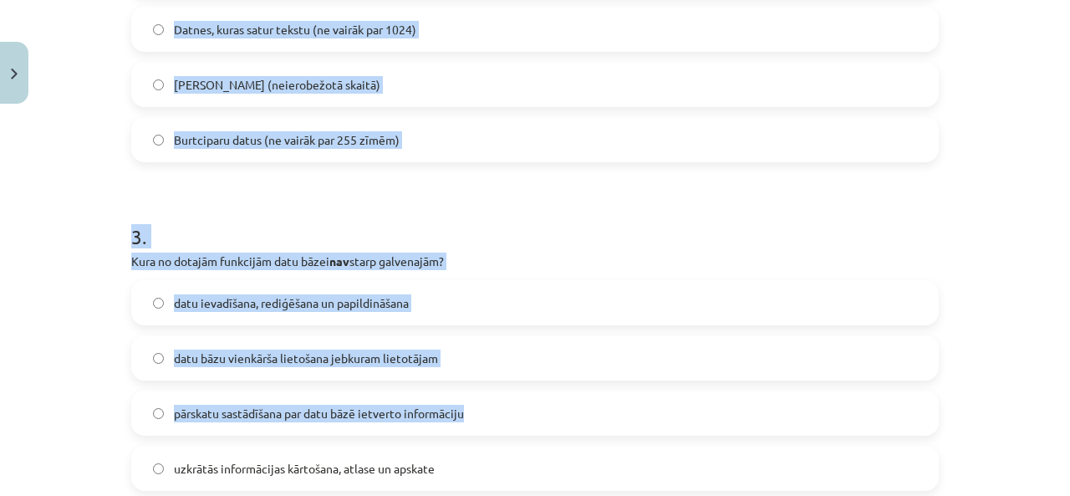
scroll to position [1296, 0]
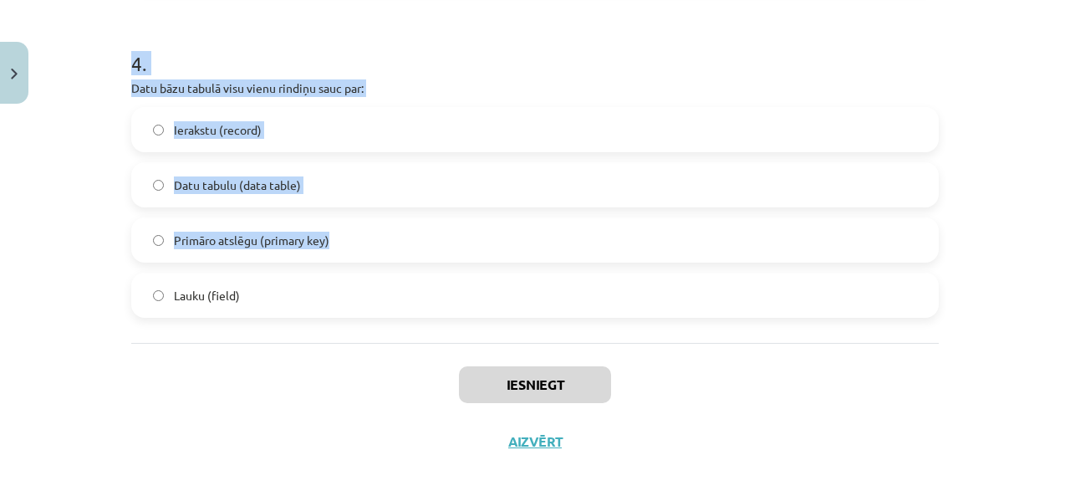
drag, startPoint x: 119, startPoint y: 100, endPoint x: 435, endPoint y: 260, distance: 354.1
click at [394, 215] on div "Ierakstu (record) Datu tabulu (data table) [PERSON_NAME] atslēgu (primary key) …" at bounding box center [535, 212] width 808 height 211
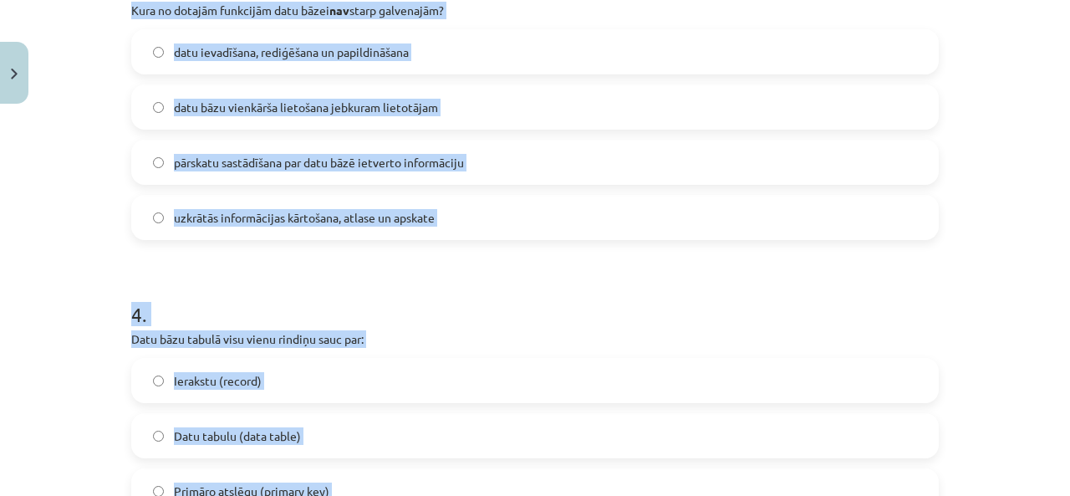
scroll to position [1212, 0]
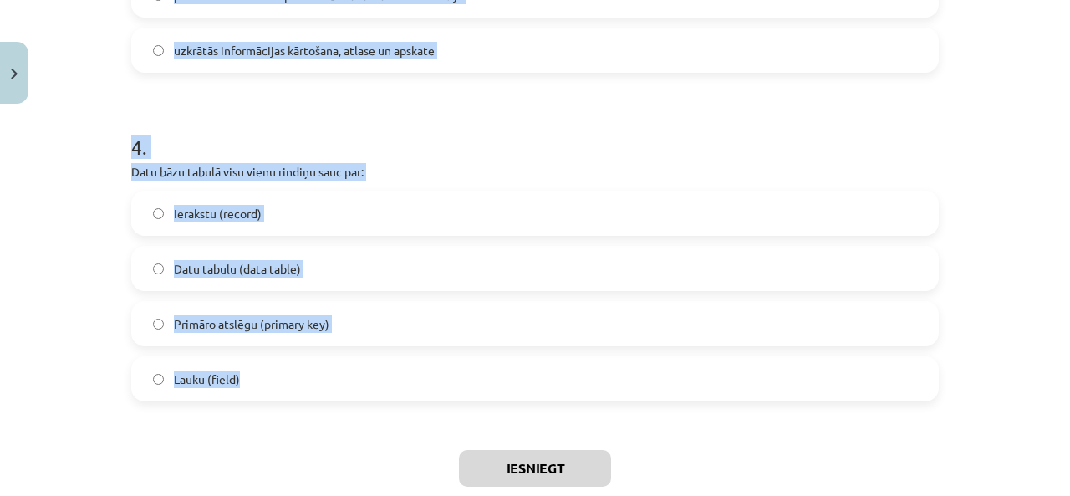
drag, startPoint x: 125, startPoint y: 350, endPoint x: 390, endPoint y: 382, distance: 267.8
copy form "[PERSON_NAME] saišu veids starp tabulām nav iespējams? daudzi pret vienu (many-…"
click at [395, 217] on label "Ierakstu (record)" at bounding box center [535, 213] width 804 height 42
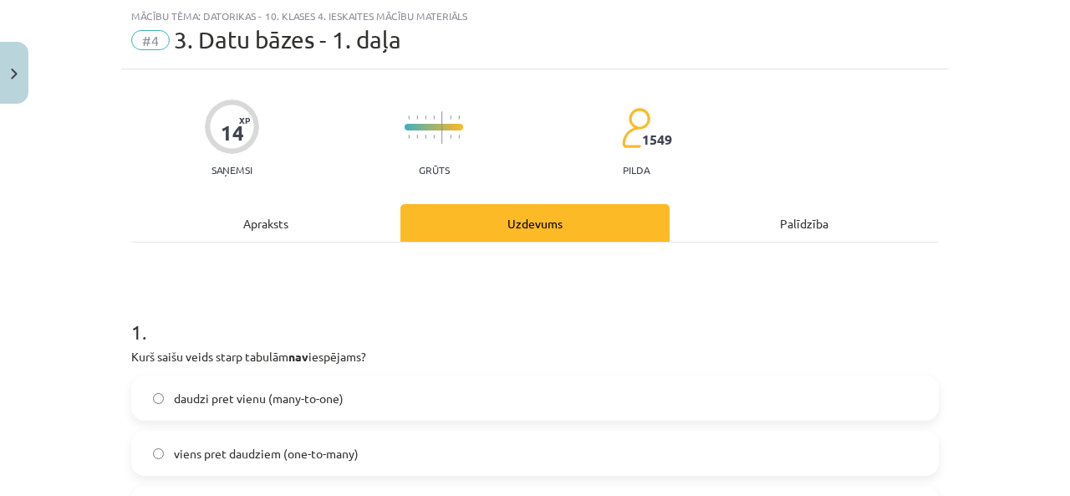
scroll to position [209, 0]
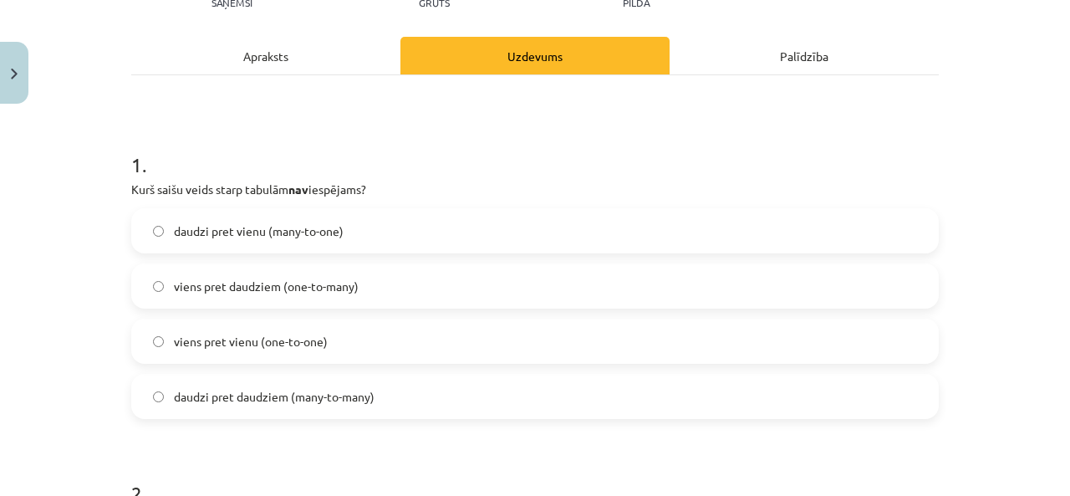
click at [354, 229] on label "daudzi pret vienu (many-to-one)" at bounding box center [535, 231] width 804 height 42
click at [285, 405] on span "daudzi pret daudziem (many-to-many)" at bounding box center [274, 397] width 201 height 18
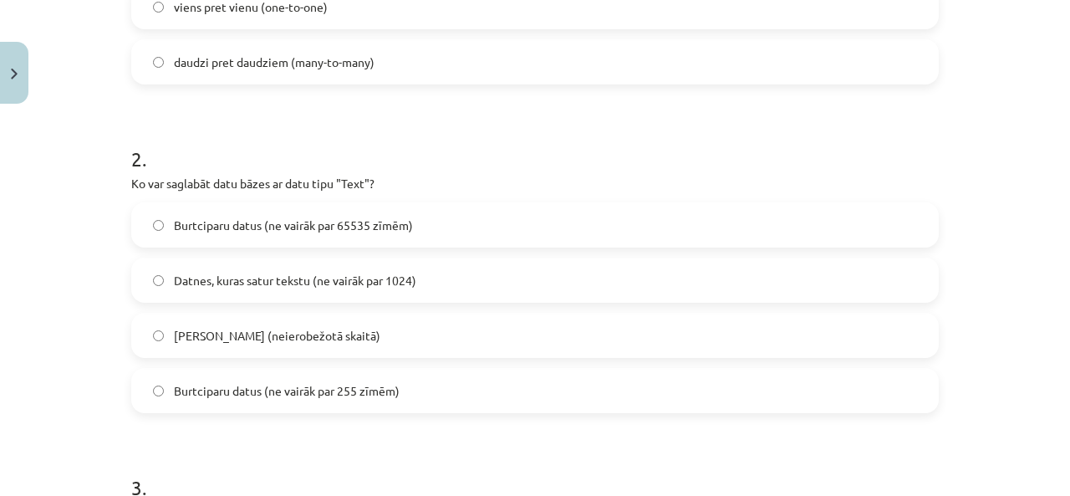
scroll to position [627, 0]
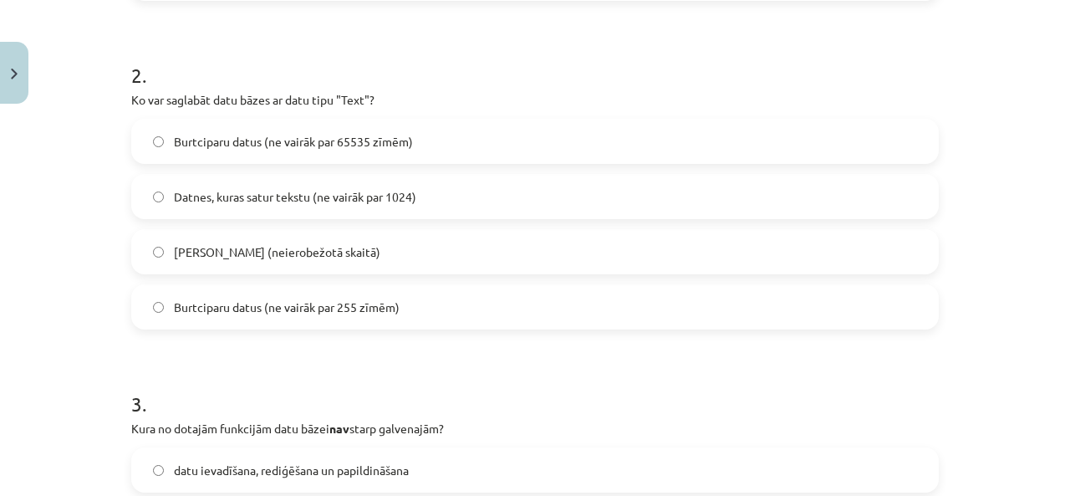
click at [330, 312] on span "Burtciparu datus (ne vairāk par 255 zīmēm)" at bounding box center [287, 307] width 226 height 18
